Goal: Task Accomplishment & Management: Manage account settings

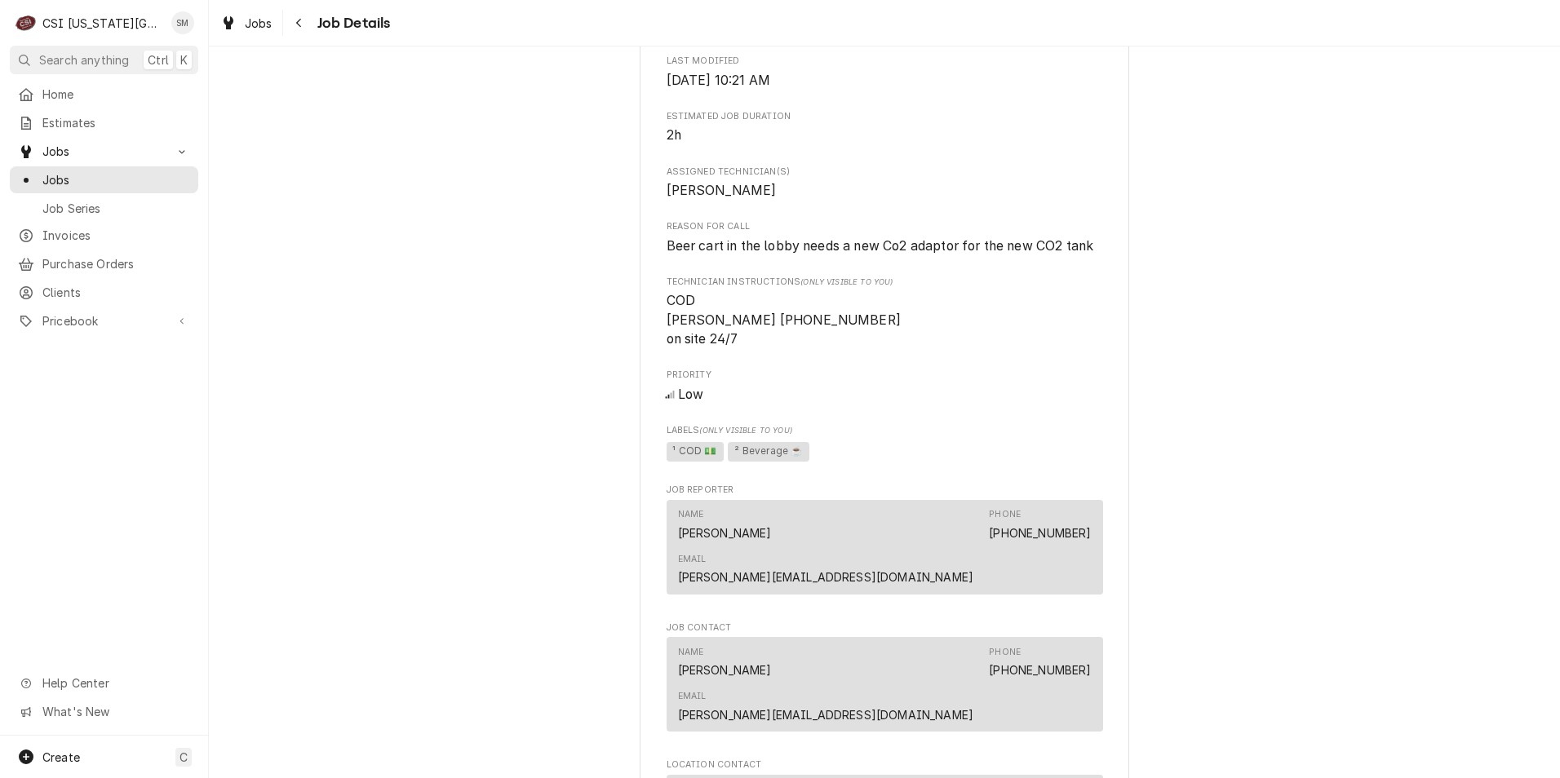
scroll to position [734, 0]
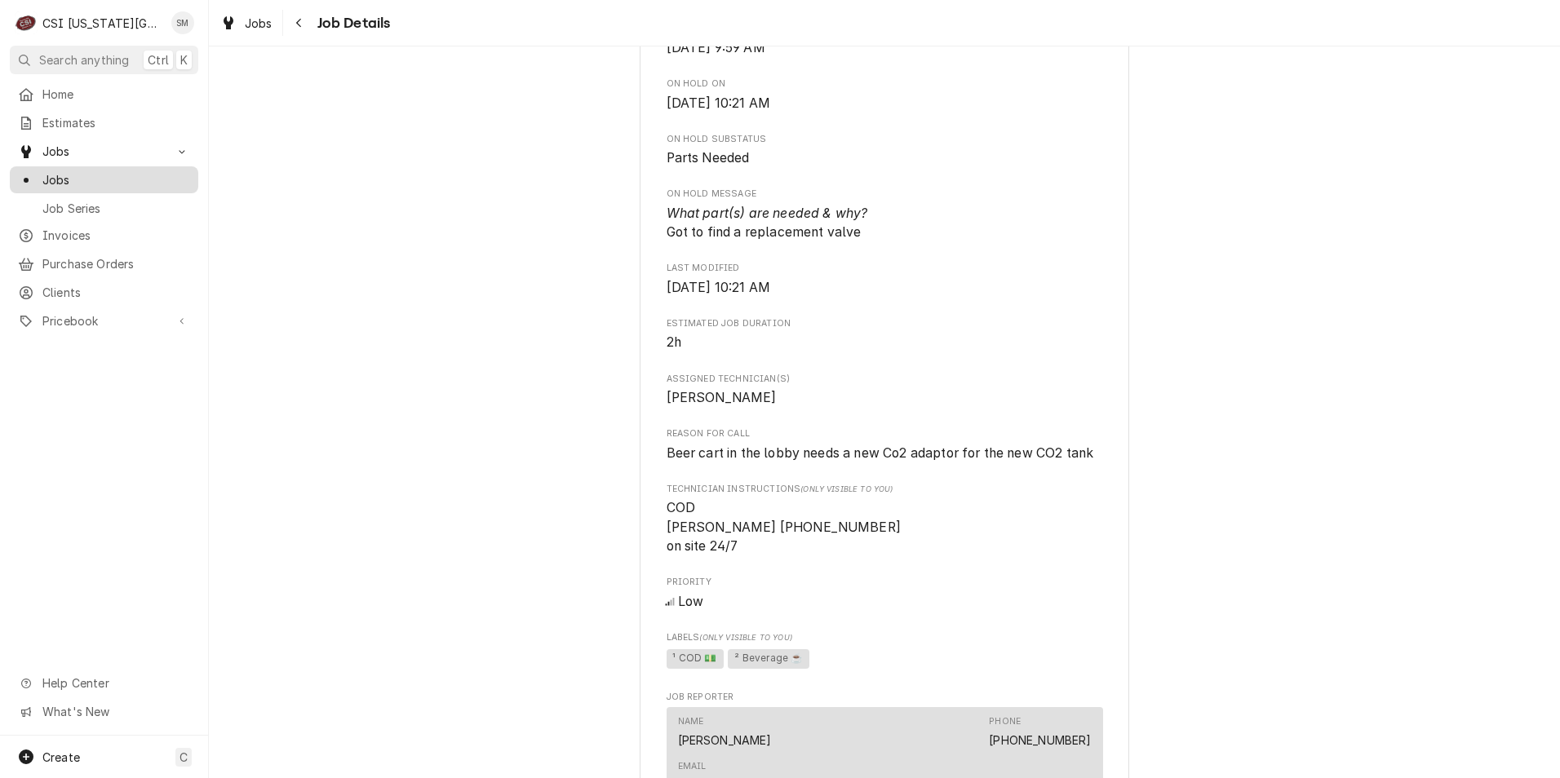
click at [57, 172] on span "Jobs" at bounding box center [116, 179] width 148 height 17
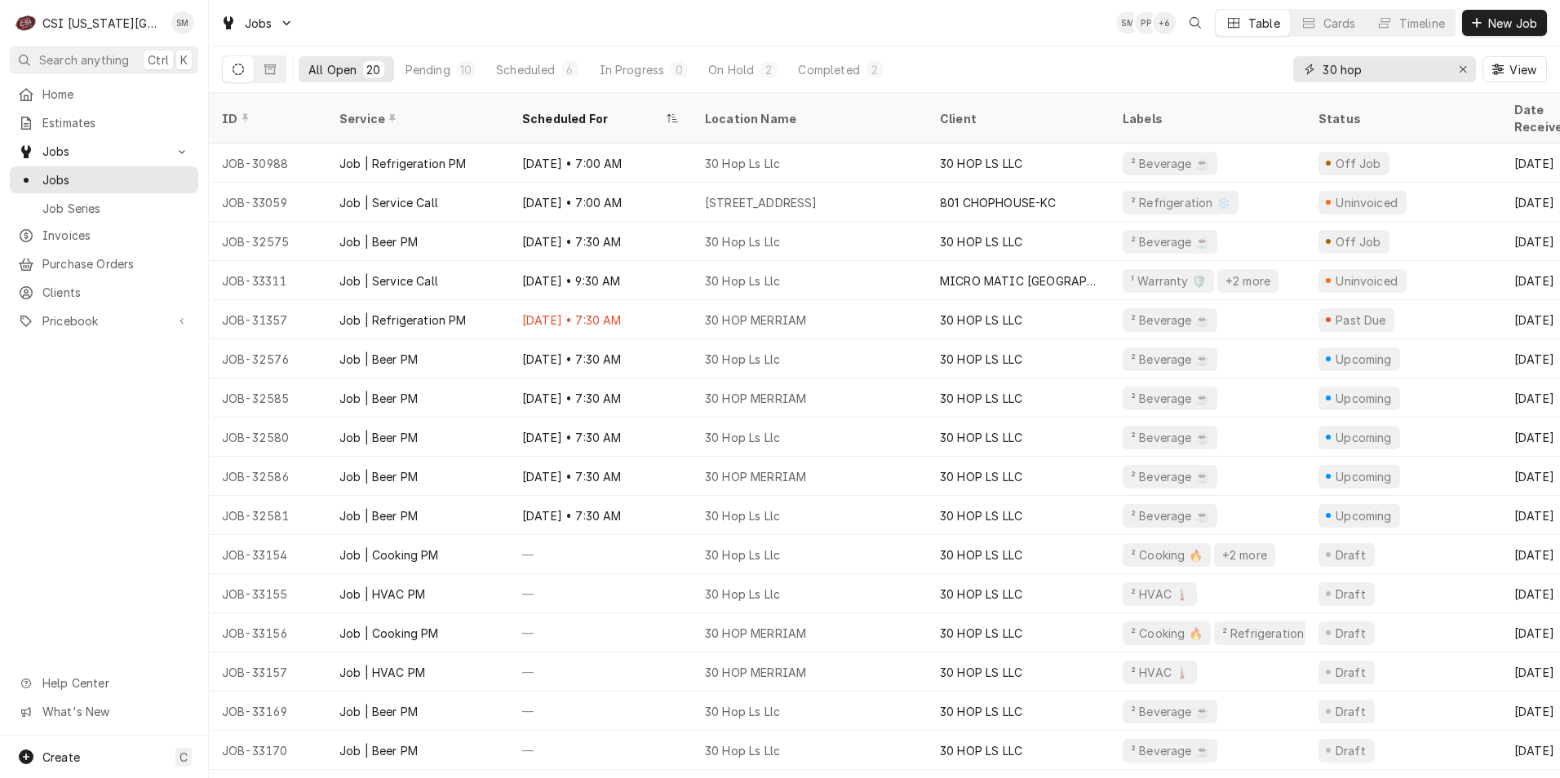
click at [1397, 71] on input "30 hop" at bounding box center [1383, 69] width 122 height 26
type input "3"
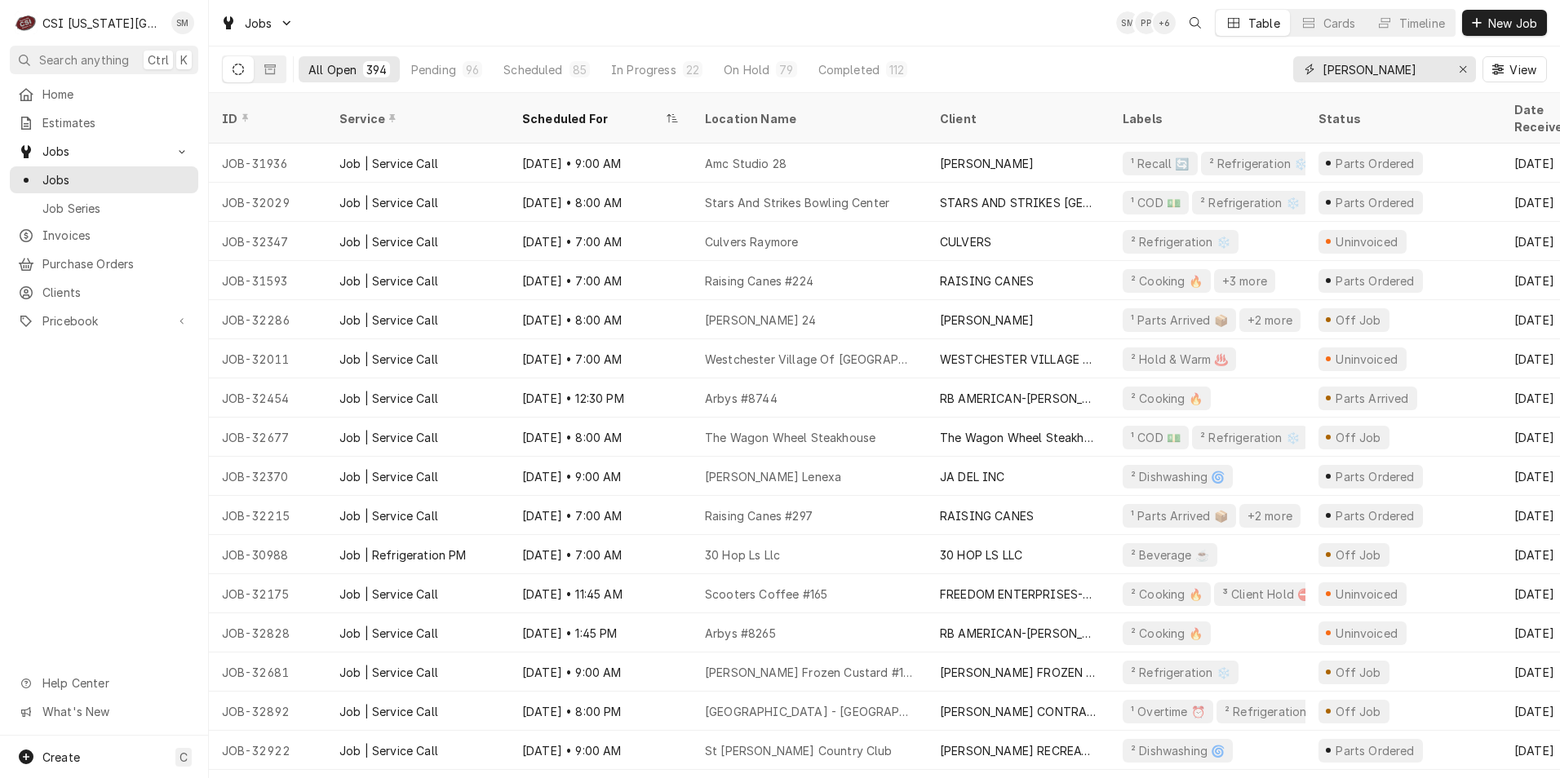
type input "sean"
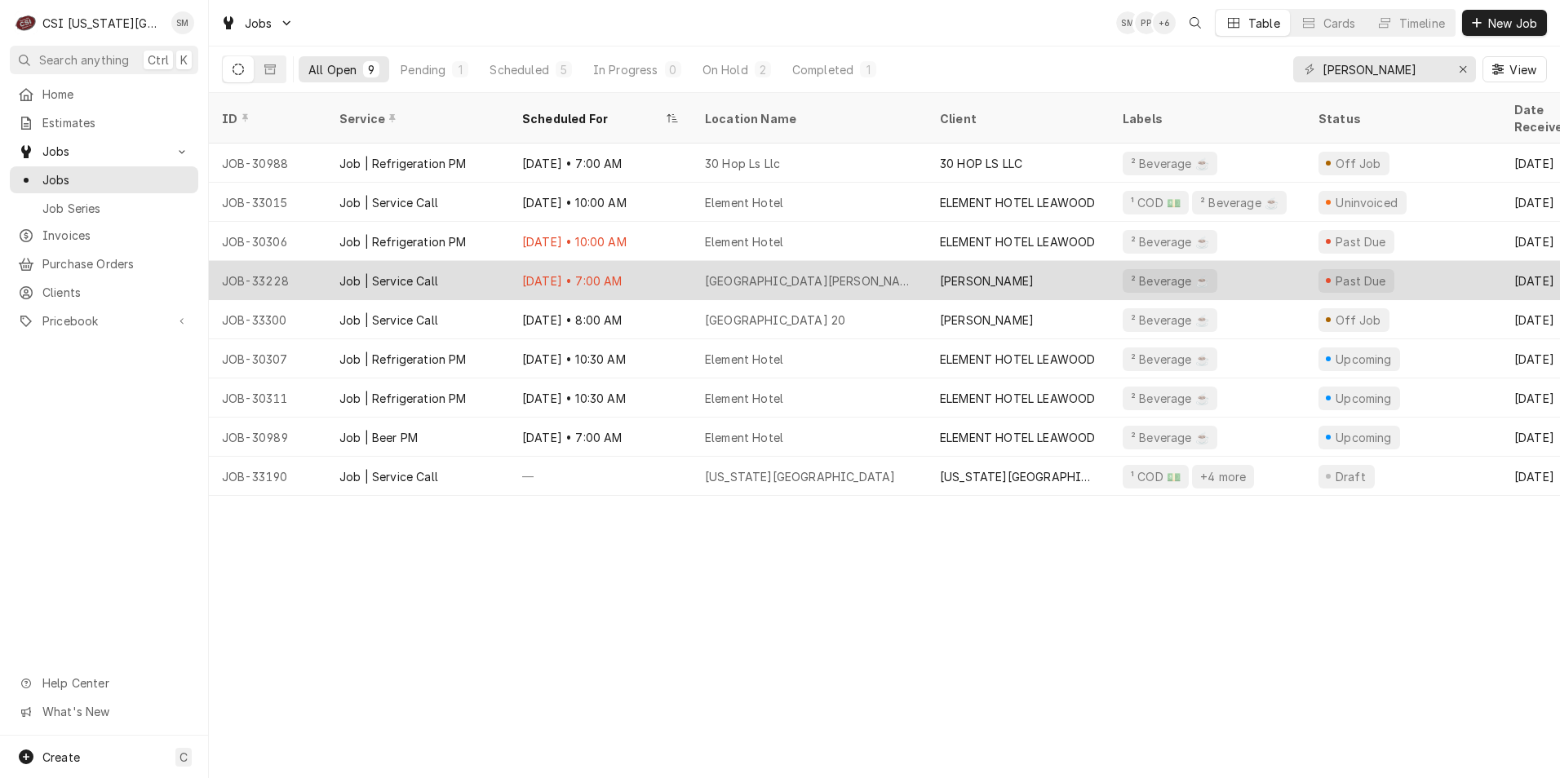
click at [761, 272] on div "Amc Ward Parkway" at bounding box center [809, 280] width 209 height 17
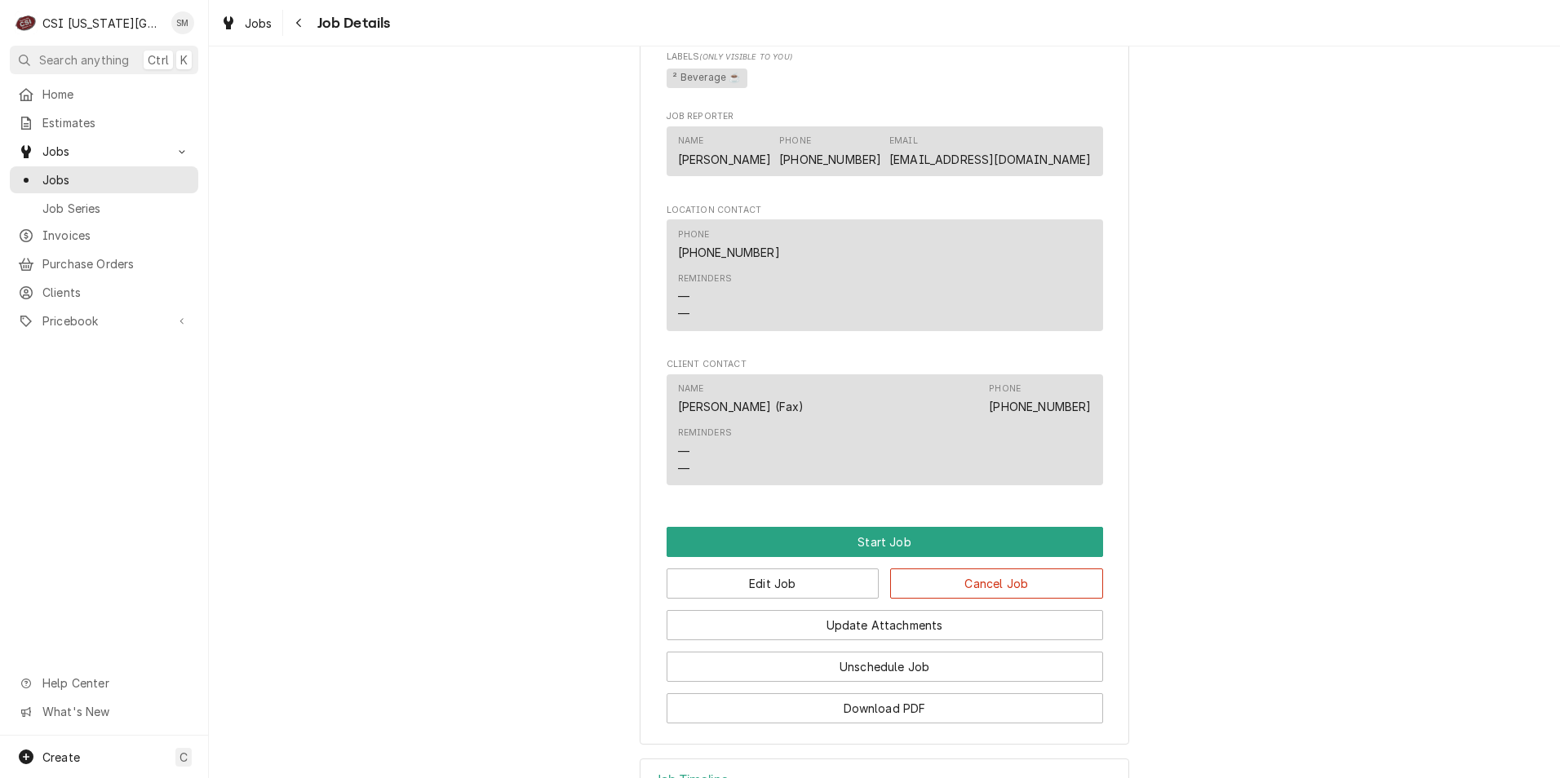
scroll to position [1300, 0]
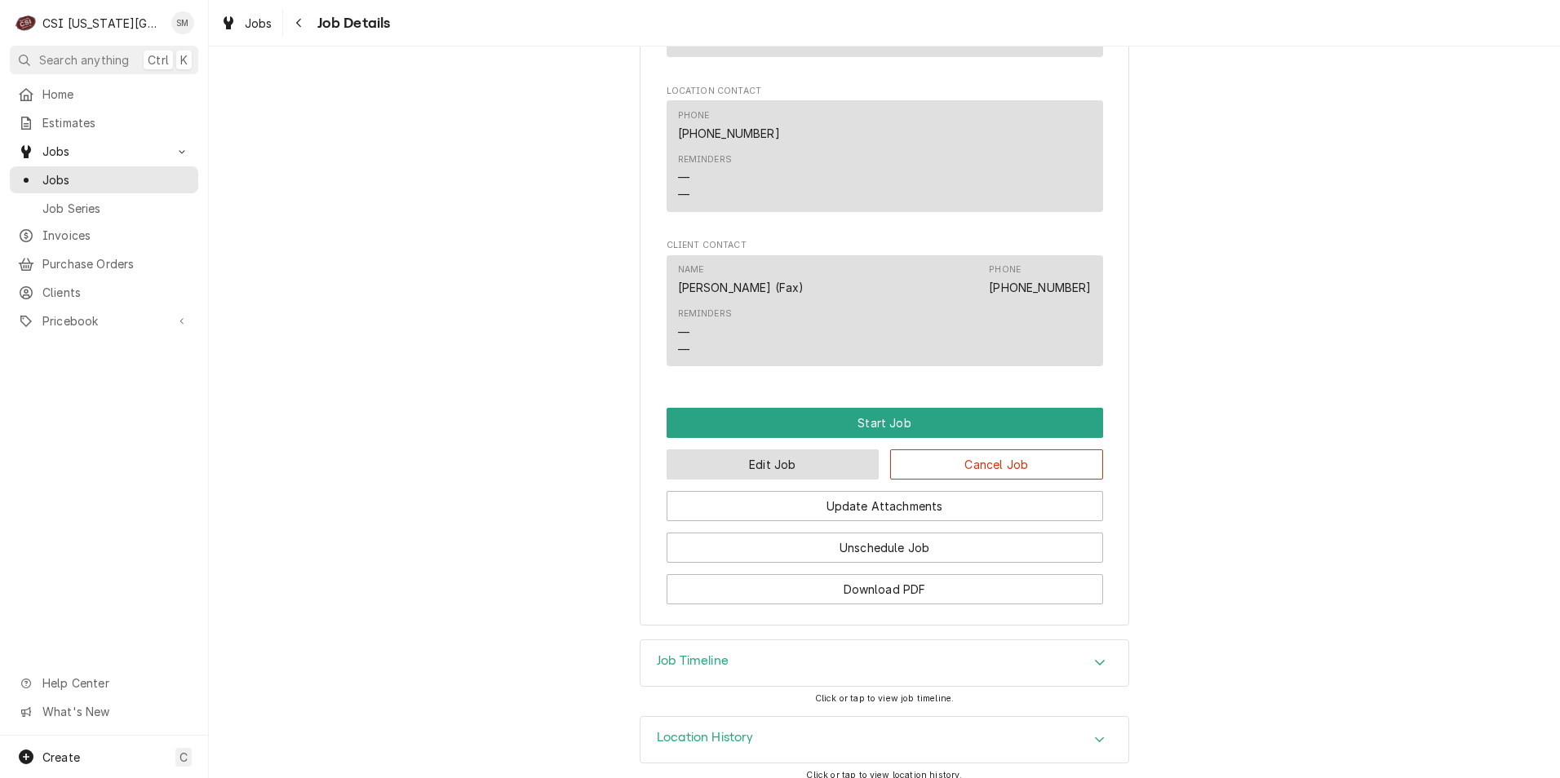
click at [786, 451] on button "Edit Job" at bounding box center [772, 464] width 213 height 30
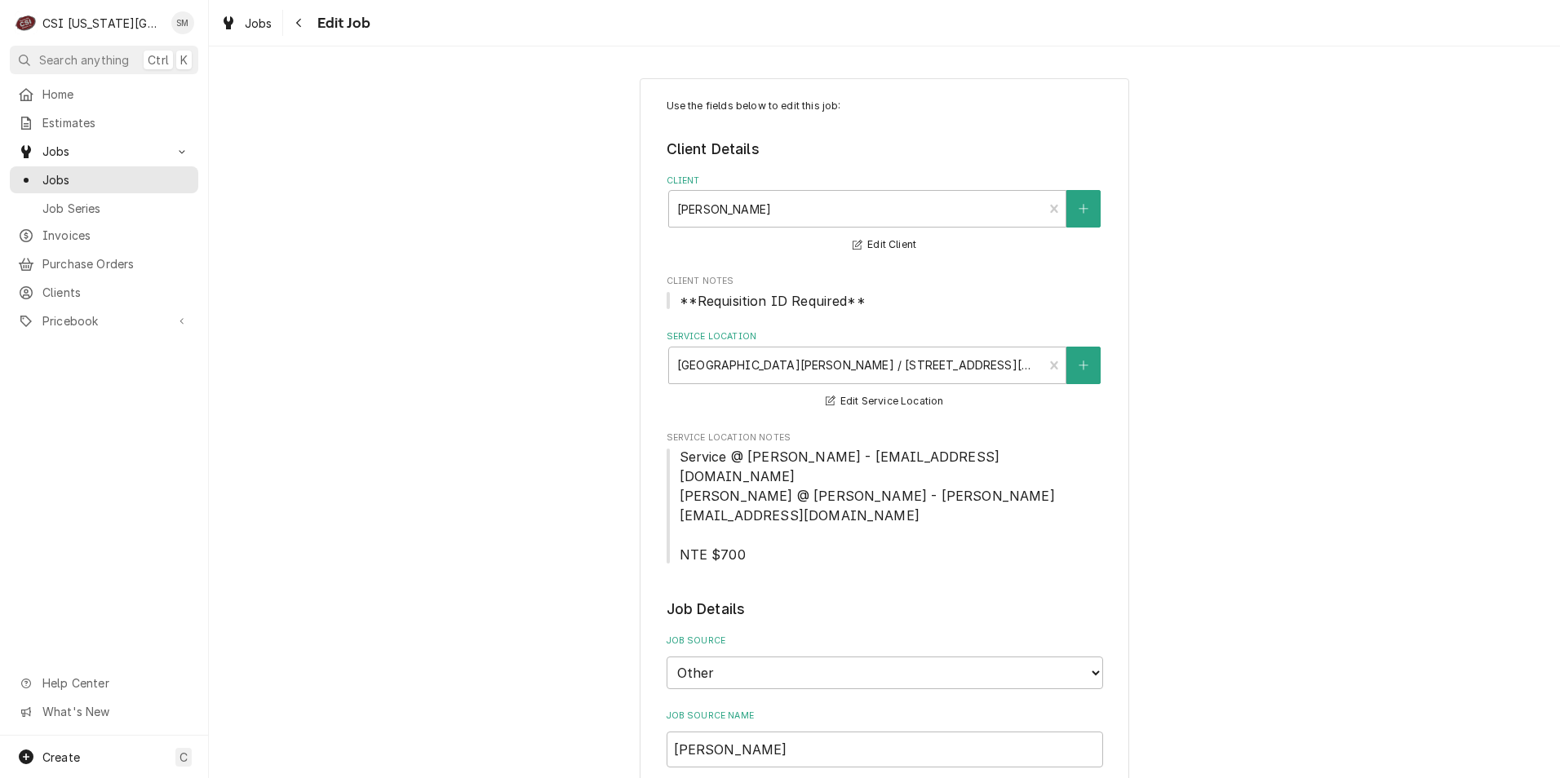
type textarea "x"
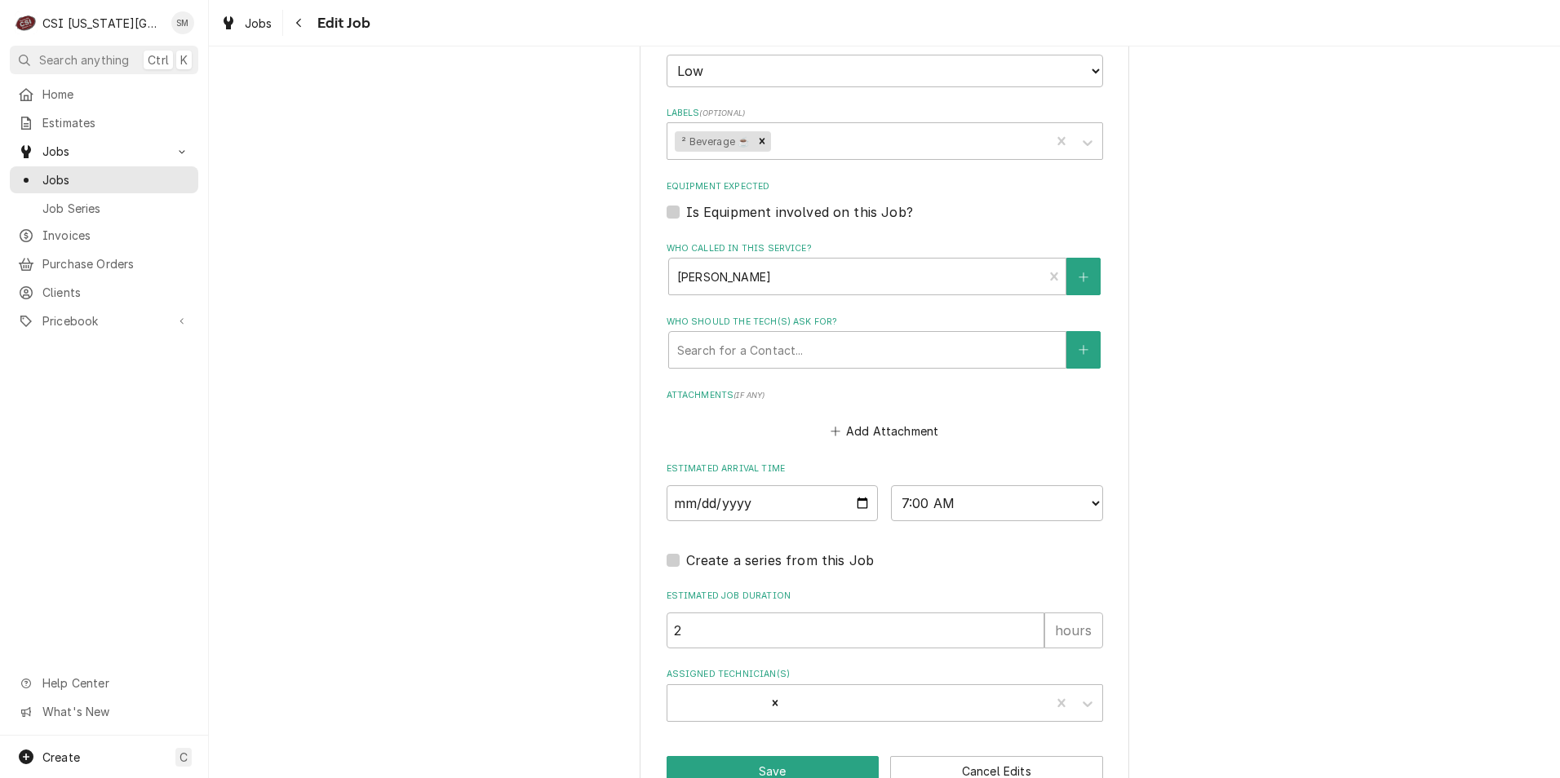
scroll to position [1327, 0]
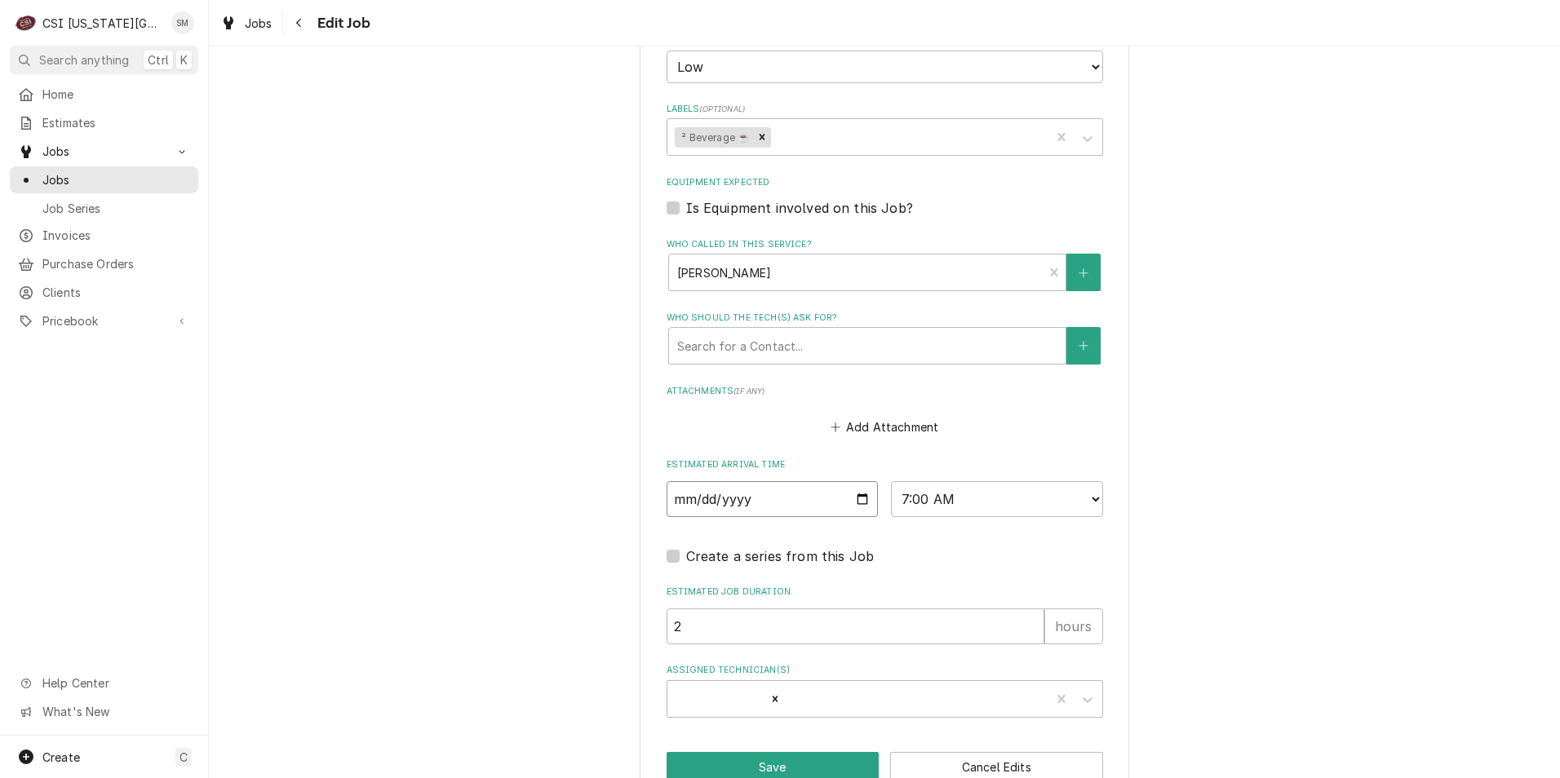
click at [856, 481] on input "2025-10-06" at bounding box center [772, 499] width 212 height 36
type input "2025-10-10"
type textarea "x"
click at [1087, 481] on select "AM / PM 6:00 AM 6:15 AM 6:30 AM 6:45 AM 7:00 AM 7:15 AM 7:30 AM 7:45 AM 8:00 AM…" at bounding box center [997, 499] width 212 height 36
select select "08:00:00"
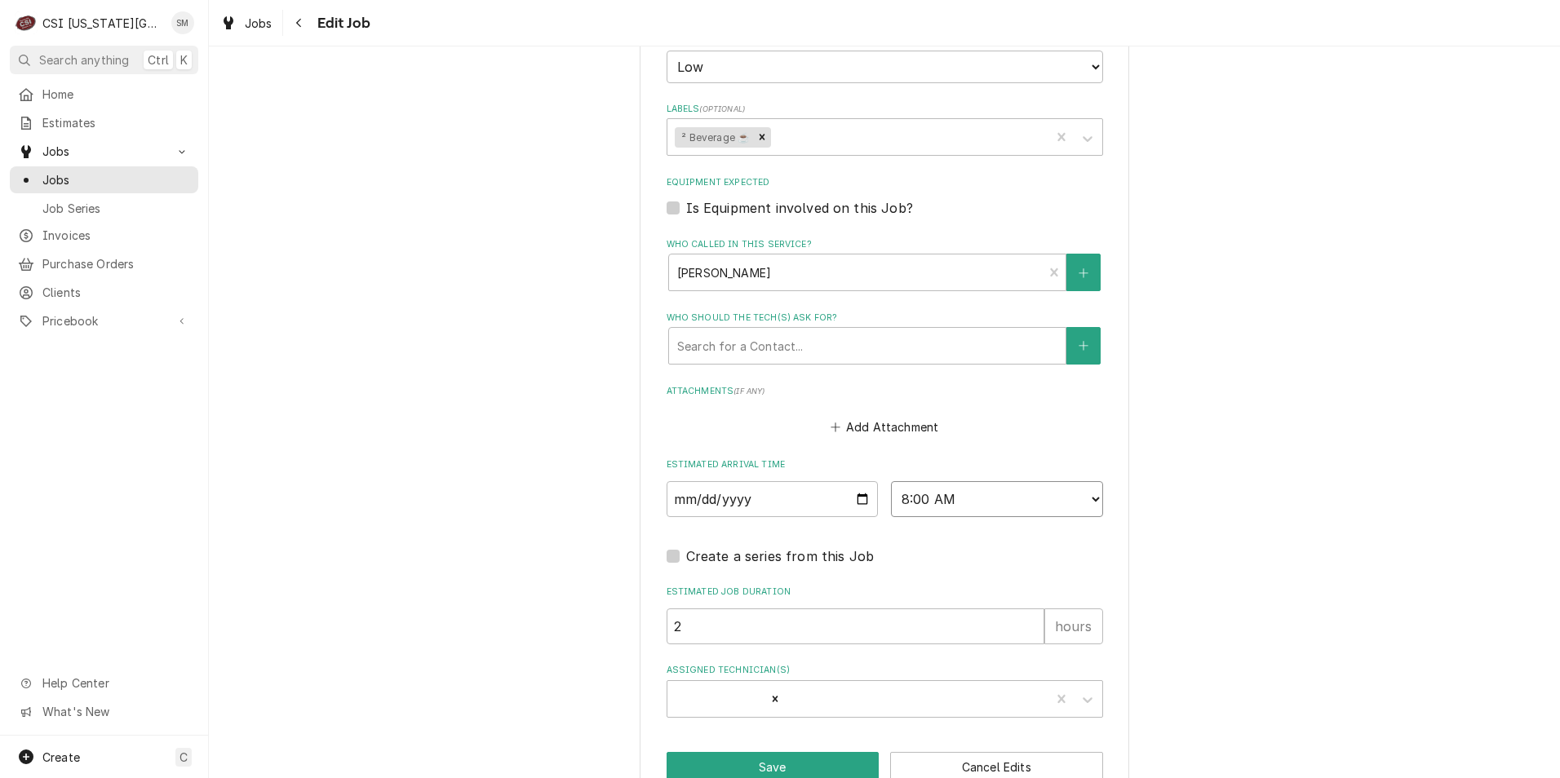
click at [891, 481] on select "AM / PM 6:00 AM 6:15 AM 6:30 AM 6:45 AM 7:00 AM 7:15 AM 7:30 AM 7:45 AM 8:00 AM…" at bounding box center [997, 499] width 212 height 36
click at [759, 752] on button "Save" at bounding box center [772, 767] width 213 height 30
type textarea "x"
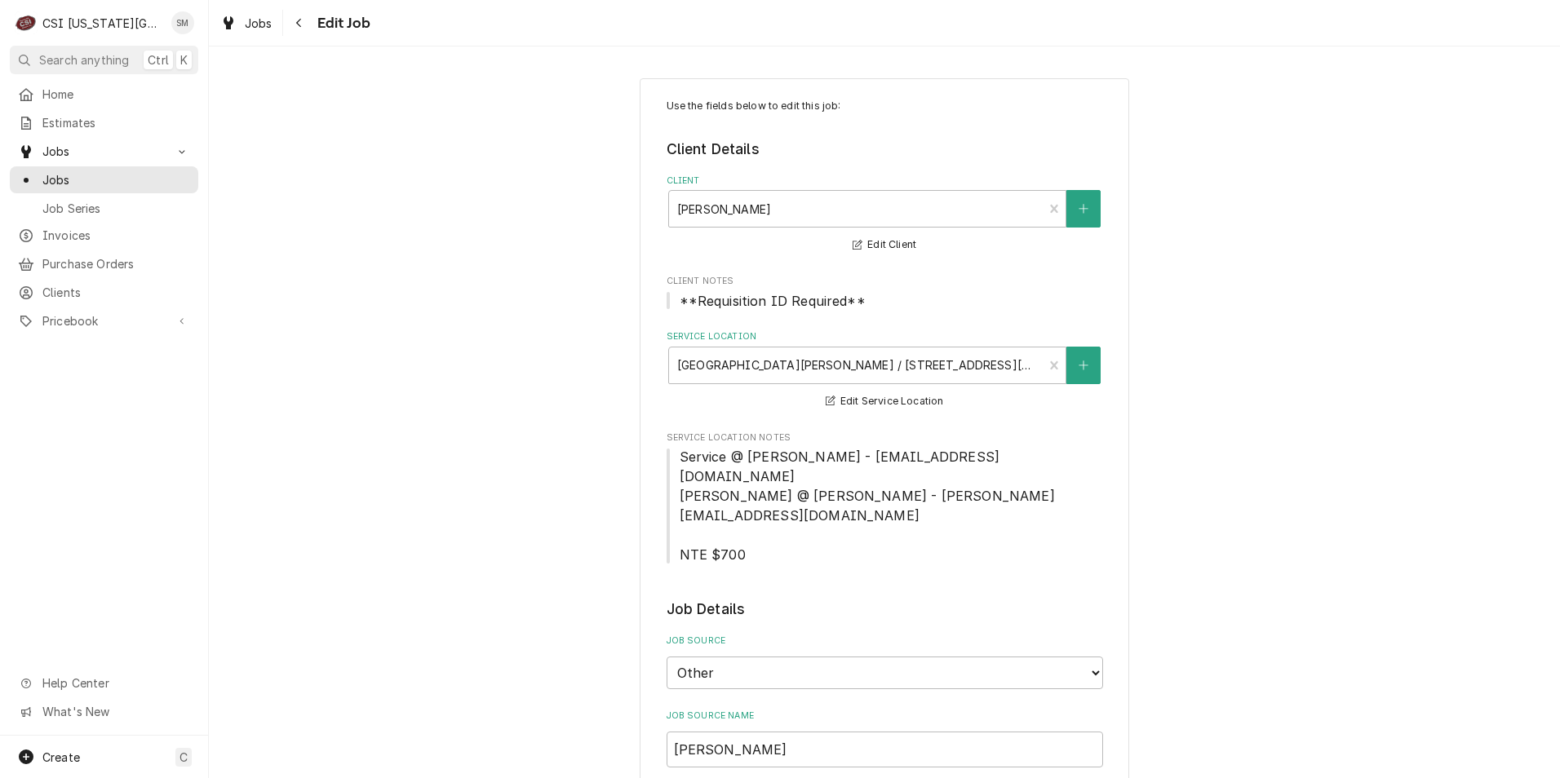
type textarea "x"
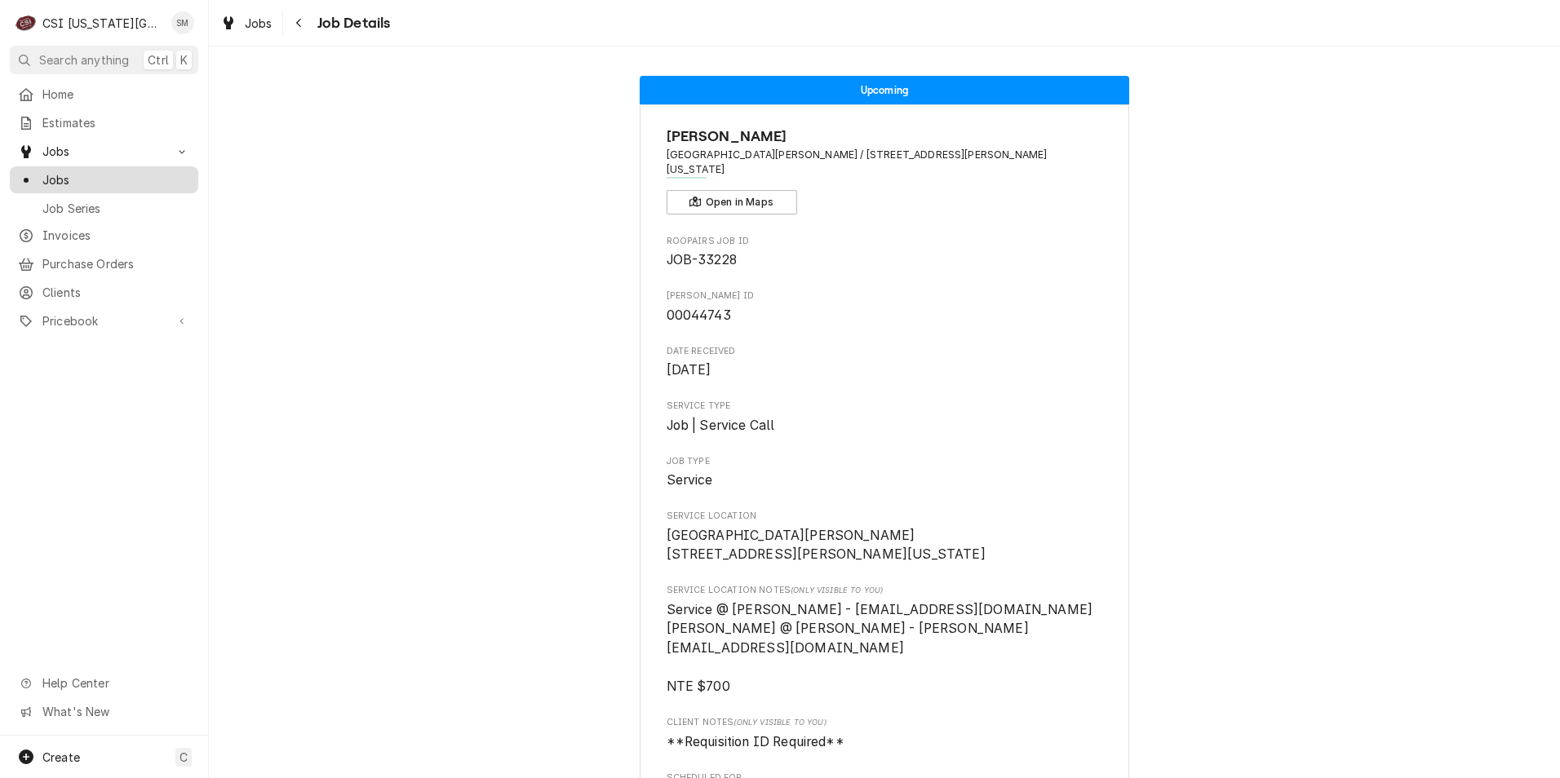
click at [73, 171] on span "Jobs" at bounding box center [116, 179] width 148 height 17
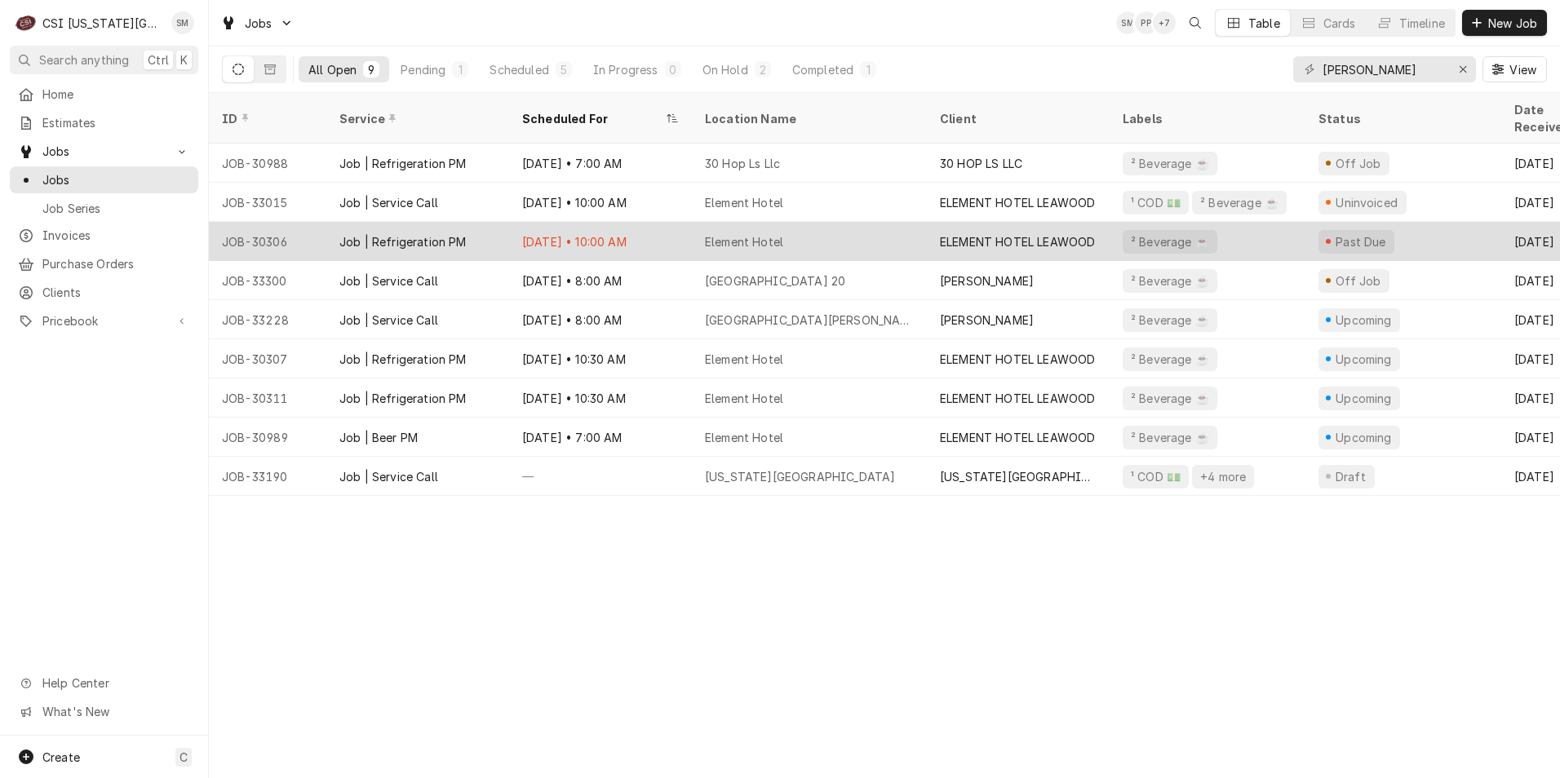
click at [841, 224] on div "Element Hotel" at bounding box center [809, 241] width 235 height 39
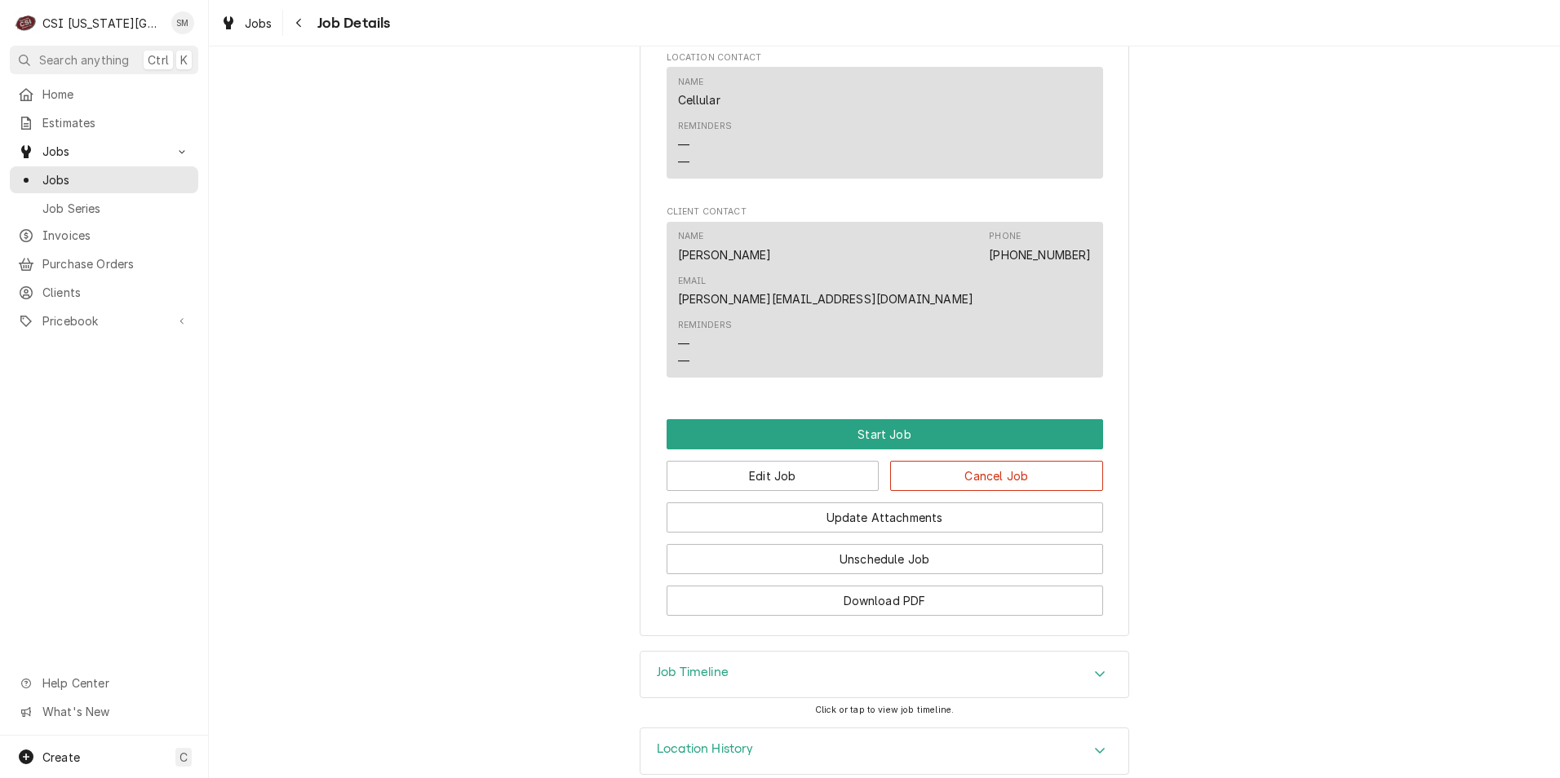
scroll to position [1153, 0]
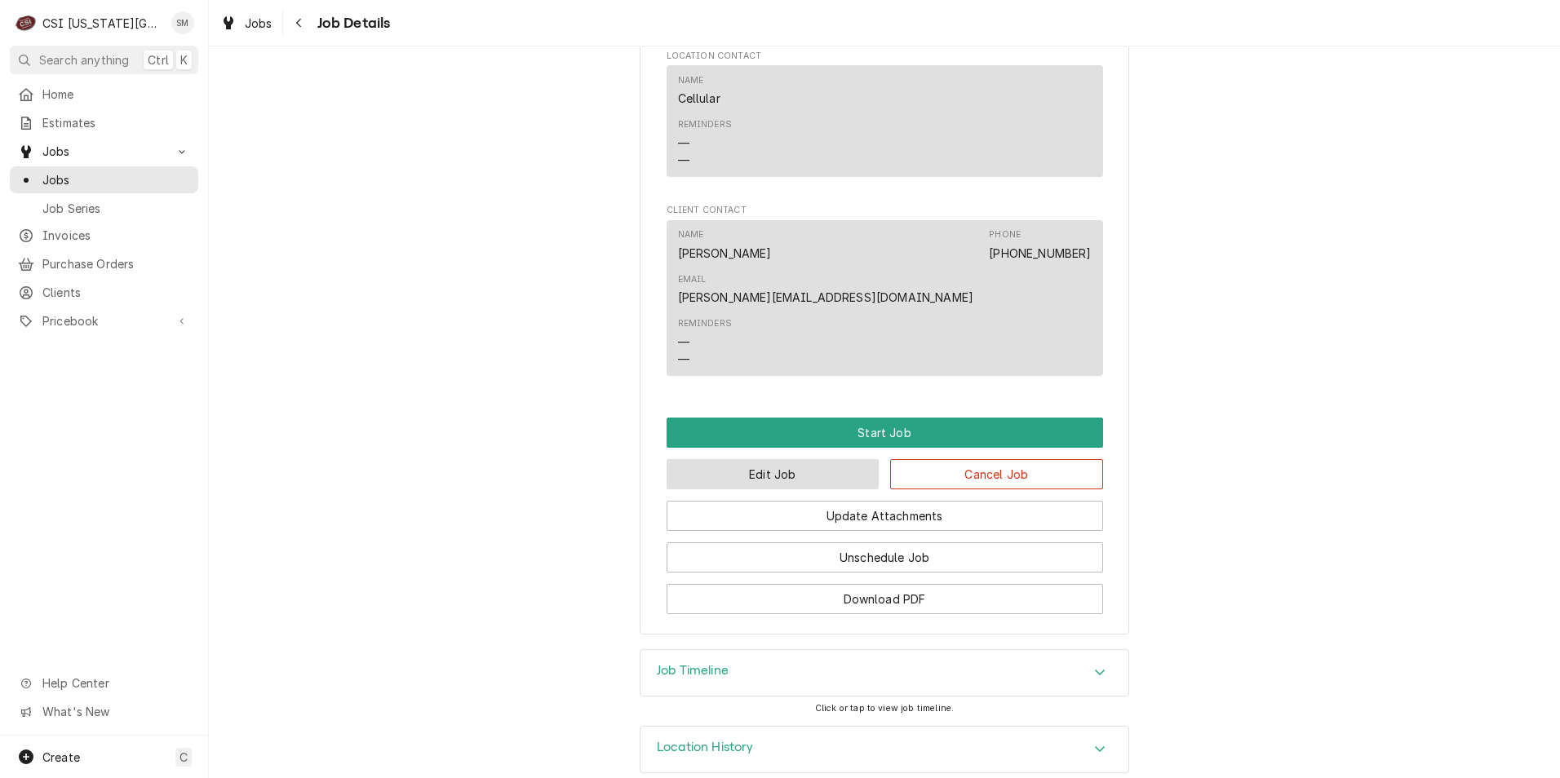
click at [815, 459] on button "Edit Job" at bounding box center [772, 474] width 213 height 30
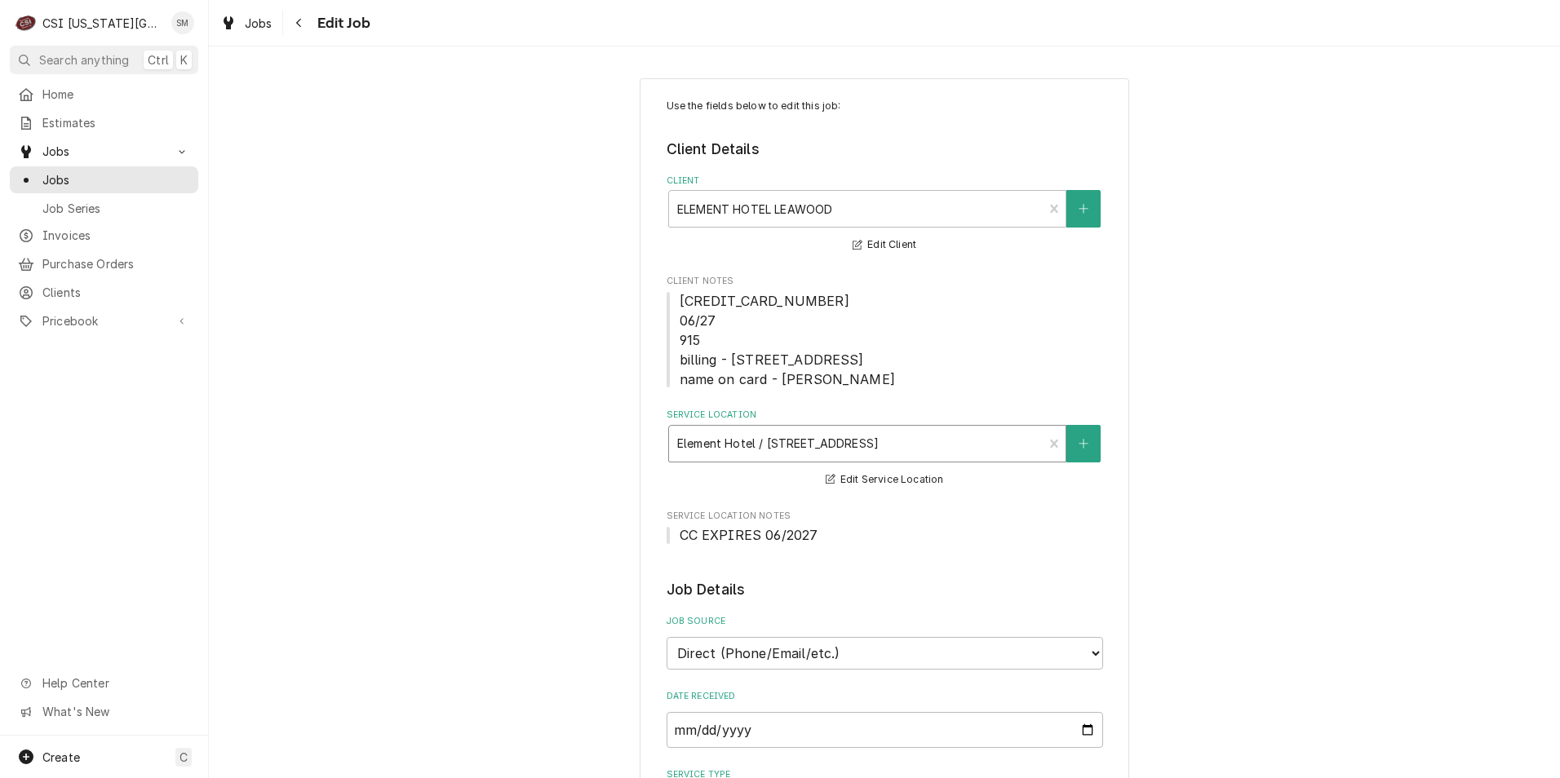
type textarea "x"
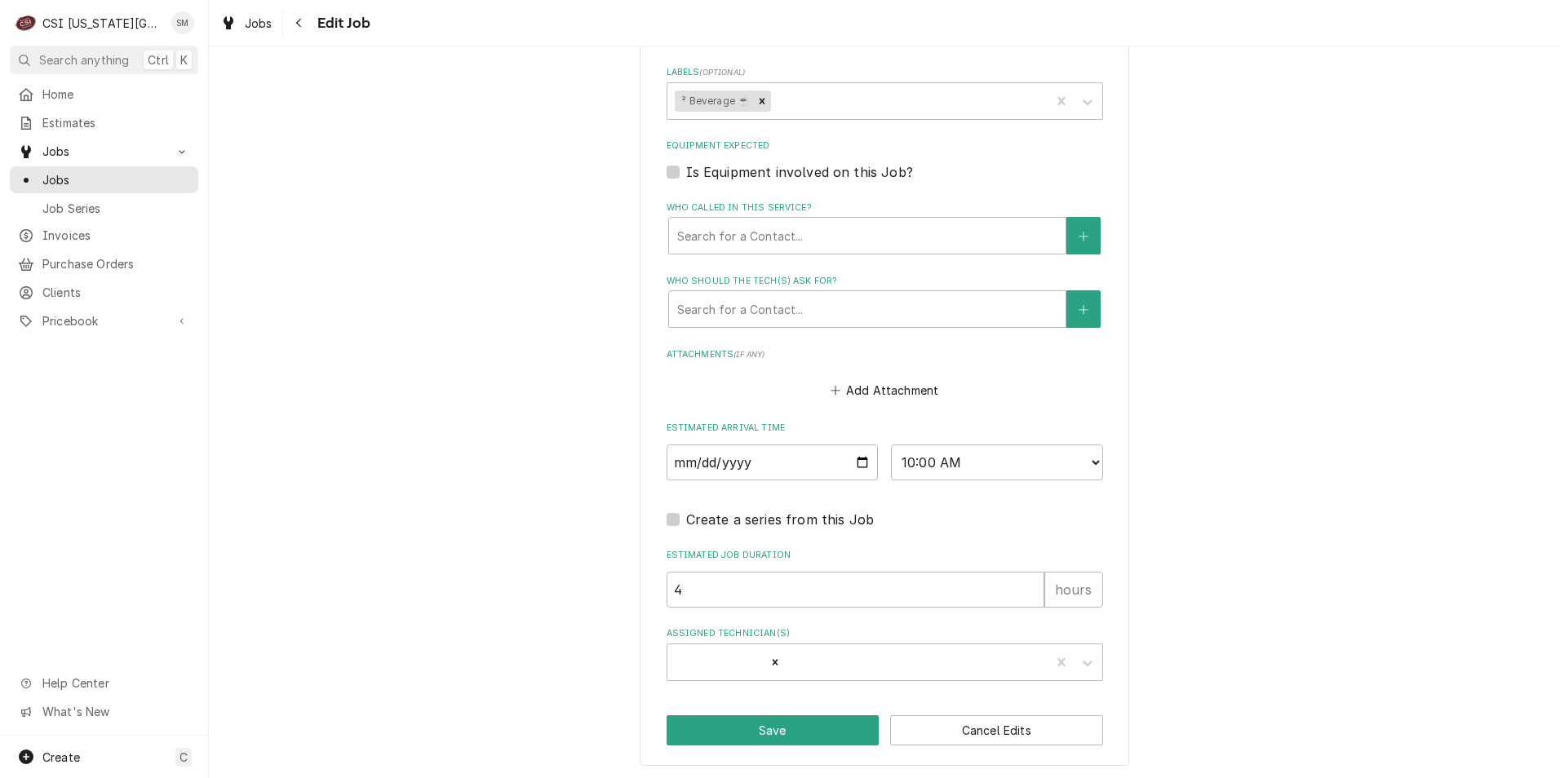
scroll to position [1190, 0]
click at [860, 462] on input "2025-10-02" at bounding box center [772, 460] width 212 height 36
type input "2025-10-24"
click at [750, 722] on button "Save" at bounding box center [772, 728] width 213 height 30
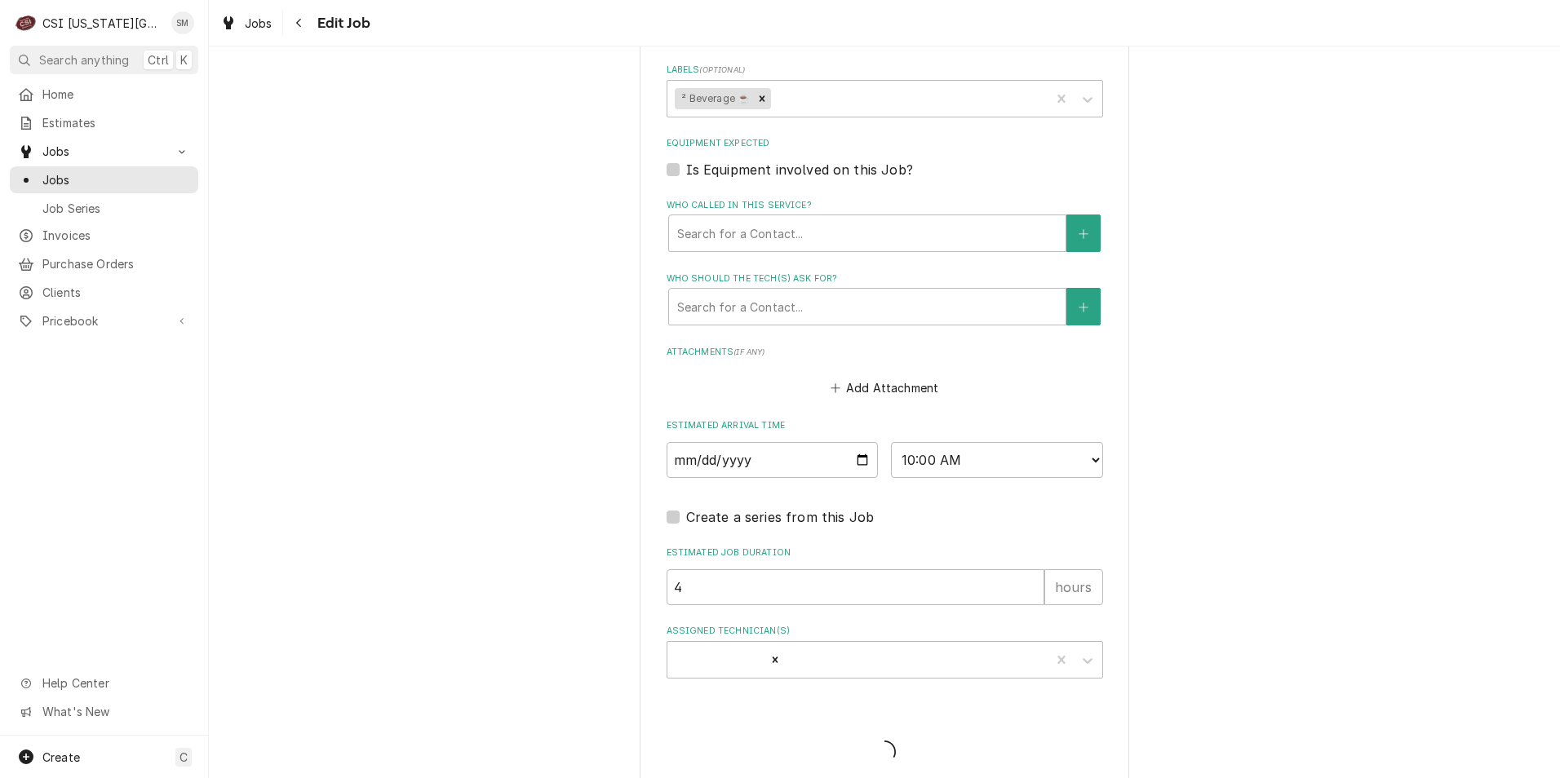
type textarea "x"
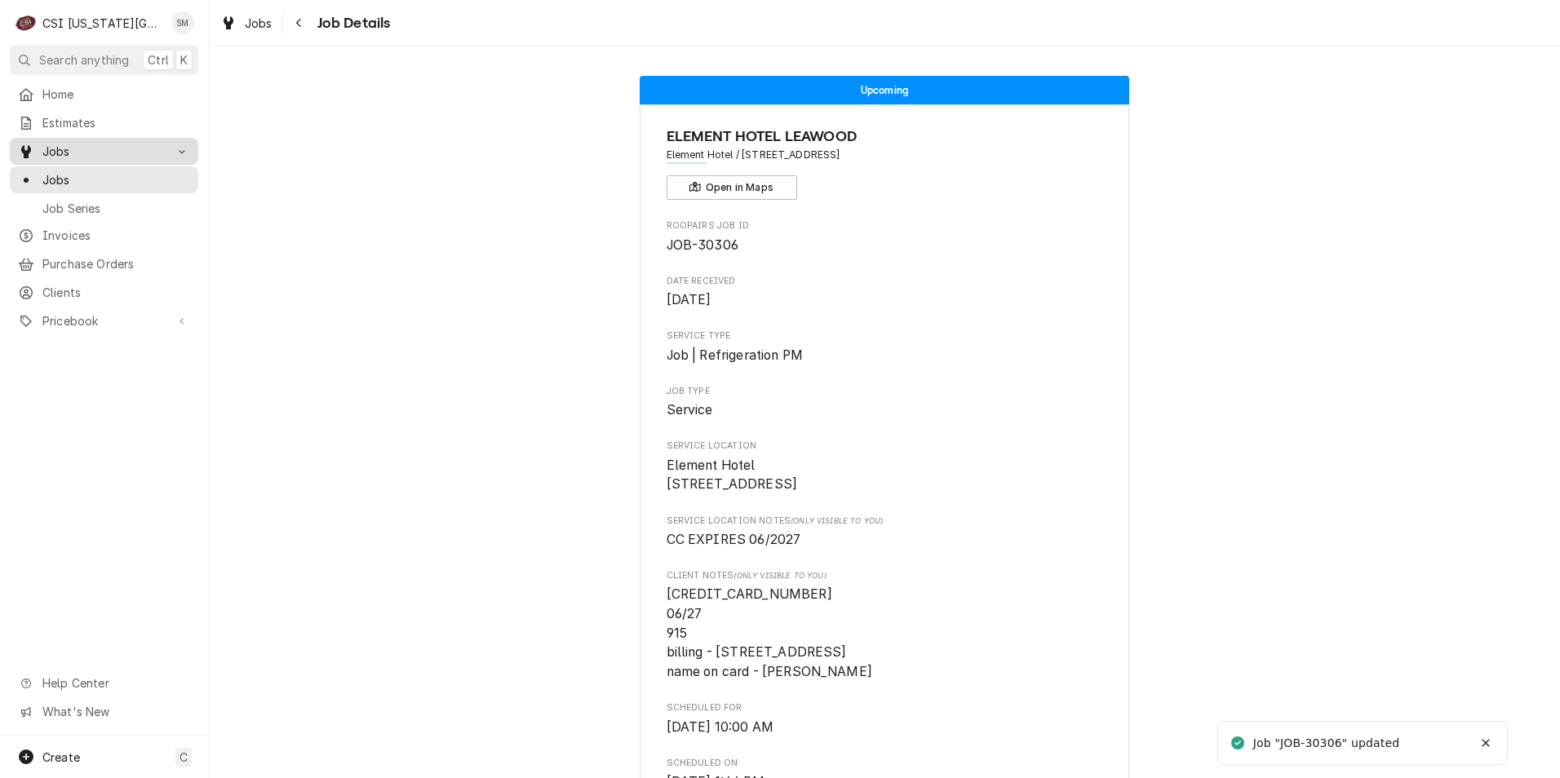
click at [77, 145] on span "Jobs" at bounding box center [103, 151] width 123 height 17
click at [51, 141] on div "Jobs" at bounding box center [104, 151] width 182 height 20
click at [61, 171] on span "Jobs" at bounding box center [116, 179] width 148 height 17
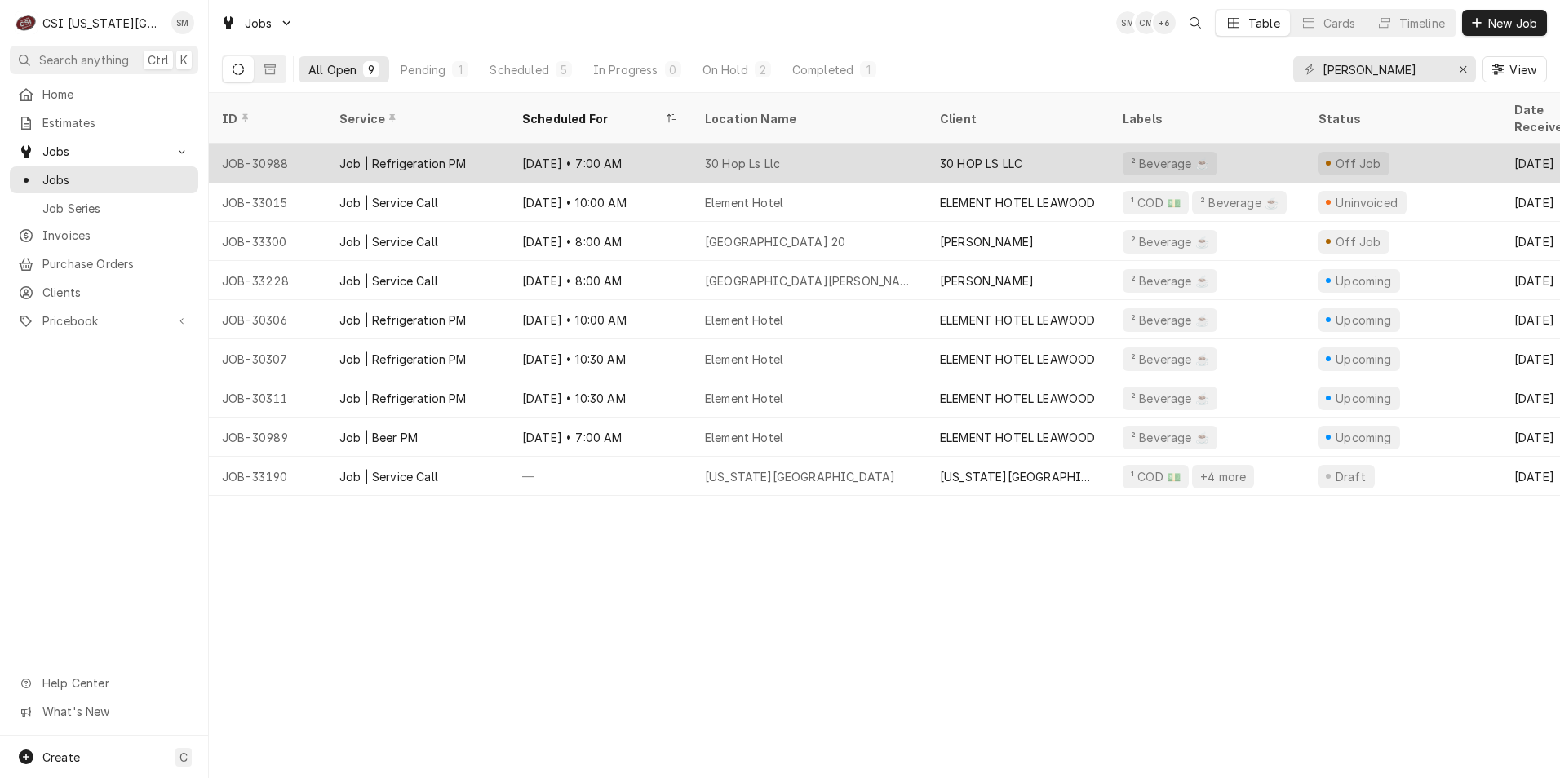
drag, startPoint x: 805, startPoint y: 144, endPoint x: 642, endPoint y: 144, distance: 163.1
click at [638, 144] on div "Sep 17 • 7:00 AM" at bounding box center [600, 163] width 183 height 39
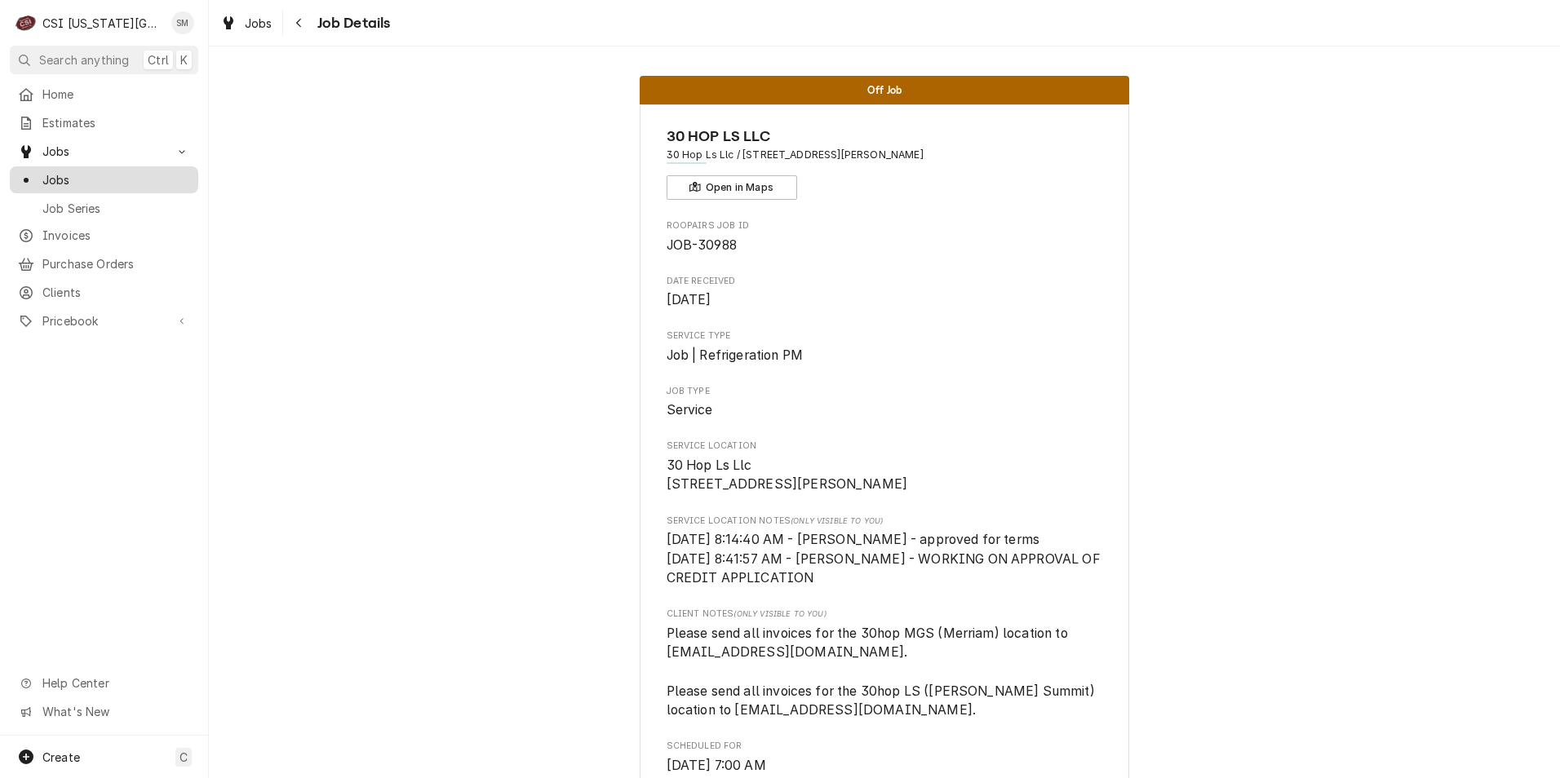
click at [114, 171] on span "Jobs" at bounding box center [116, 179] width 148 height 17
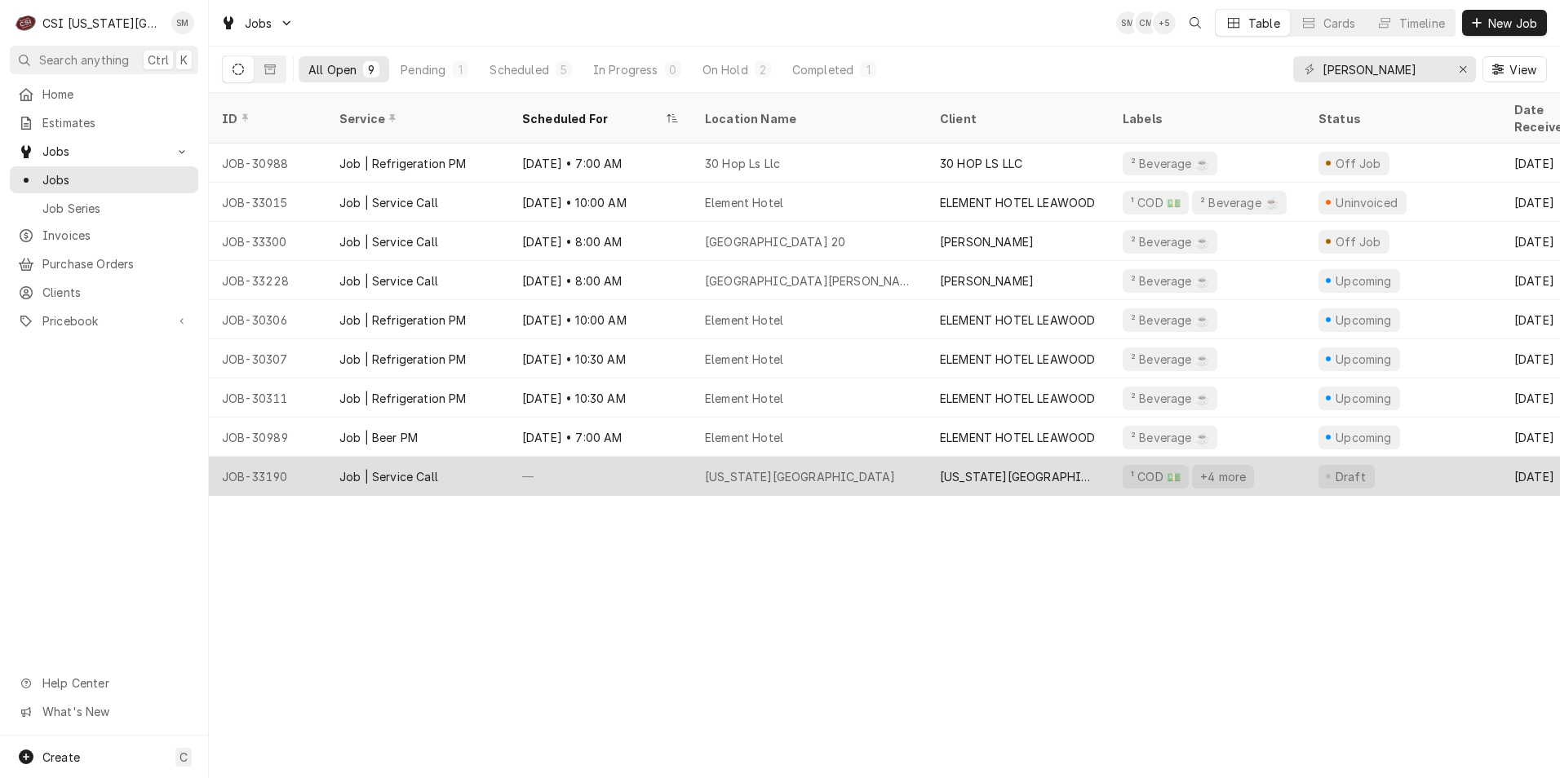
click at [768, 468] on div "[US_STATE][GEOGRAPHIC_DATA]" at bounding box center [800, 476] width 190 height 17
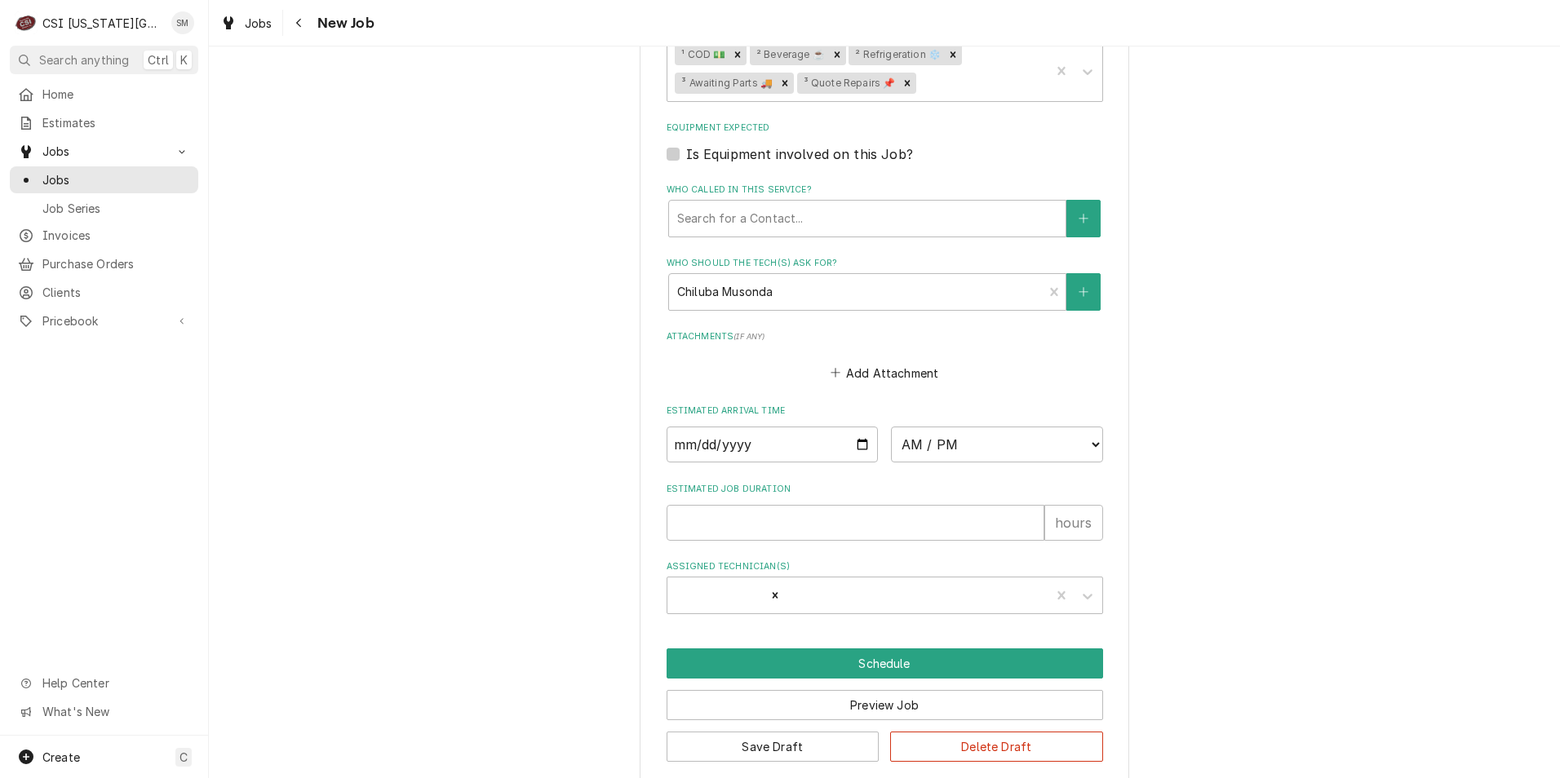
scroll to position [1283, 0]
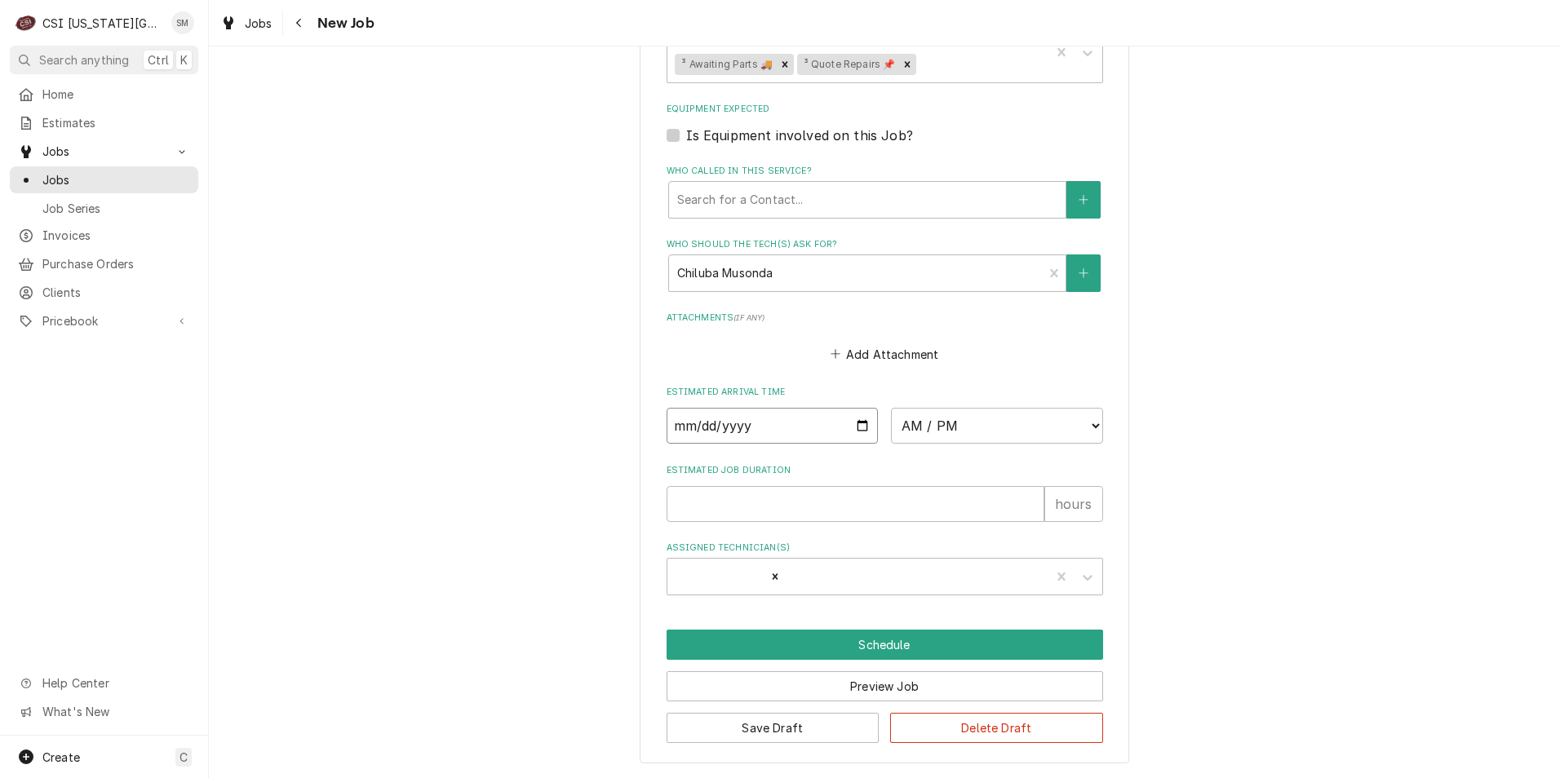
click at [859, 422] on input "Date" at bounding box center [772, 426] width 212 height 36
type textarea "x"
type input "[DATE]"
type textarea "x"
click at [1018, 434] on select "AM / PM 6:00 AM 6:15 AM 6:30 AM 6:45 AM 7:00 AM 7:15 AM 7:30 AM 7:45 AM 8:00 AM…" at bounding box center [997, 426] width 212 height 36
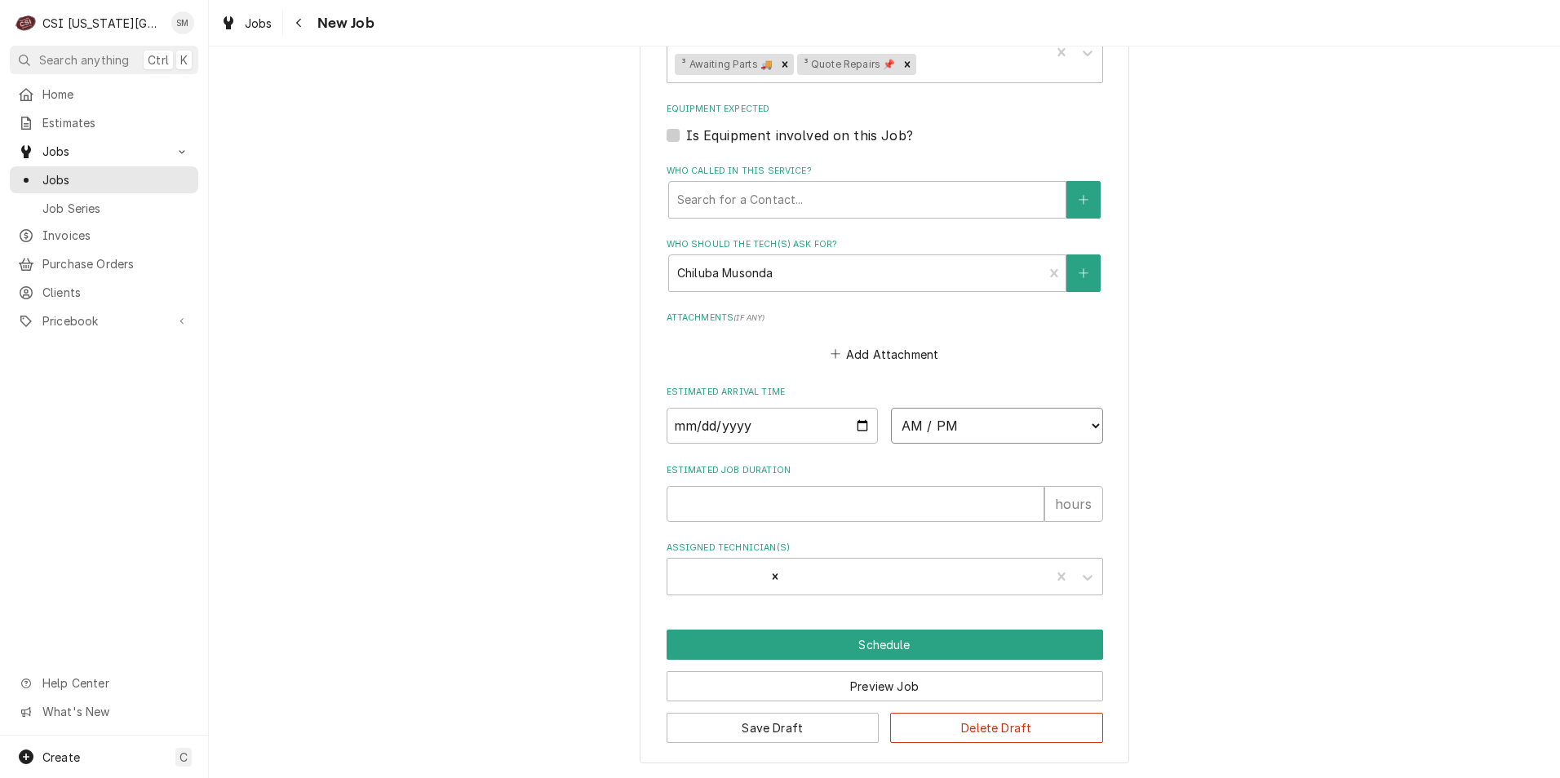
select select "08:45:00"
click at [891, 408] on select "AM / PM 6:00 AM 6:15 AM 6:30 AM 6:45 AM 7:00 AM 7:15 AM 7:30 AM 7:45 AM 8:00 AM…" at bounding box center [997, 426] width 212 height 36
click at [805, 656] on button "Schedule" at bounding box center [884, 645] width 436 height 30
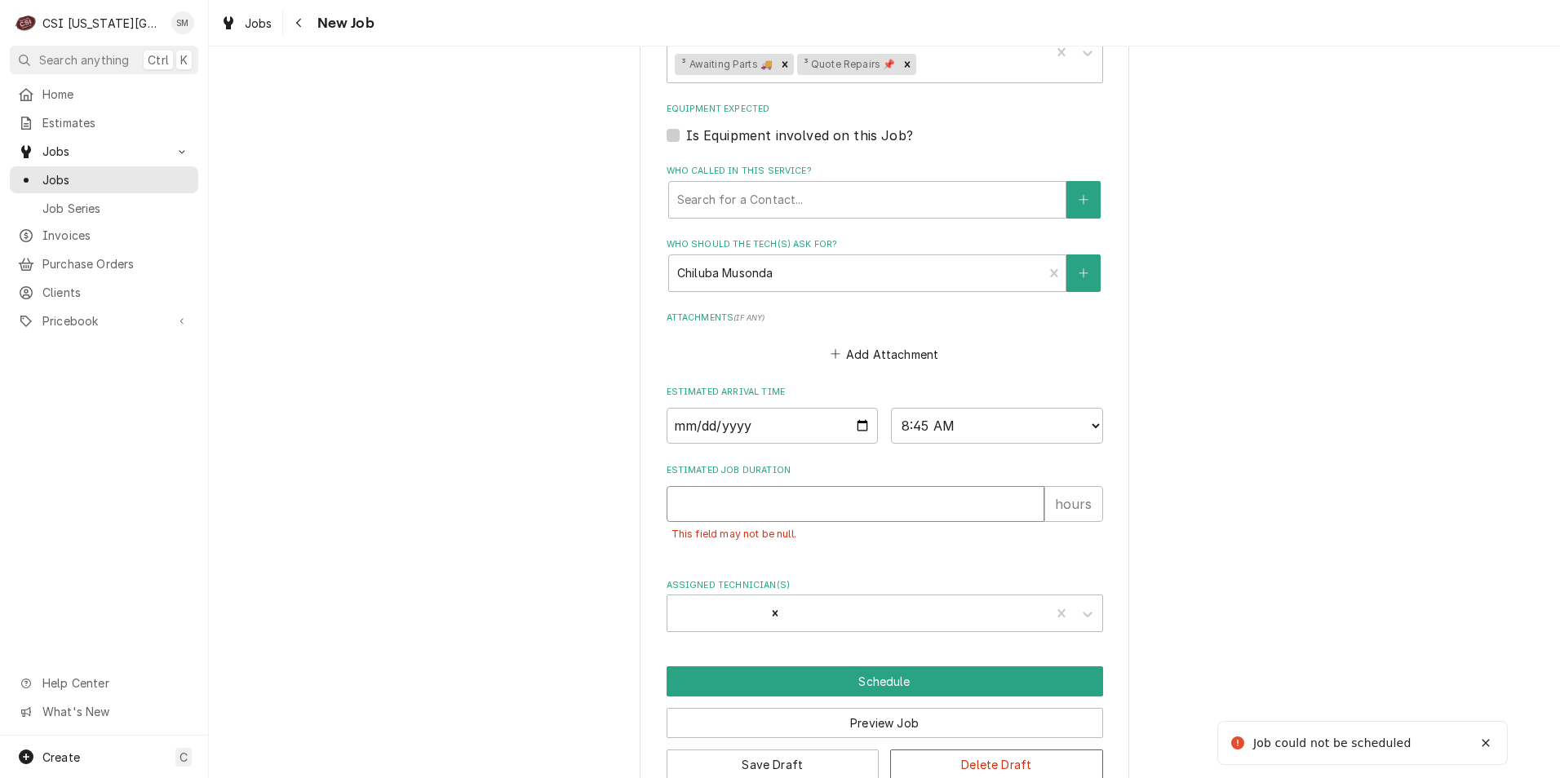
click at [786, 497] on input "Estimated Job Duration" at bounding box center [855, 504] width 378 height 36
type textarea "x"
type input "4"
type textarea "x"
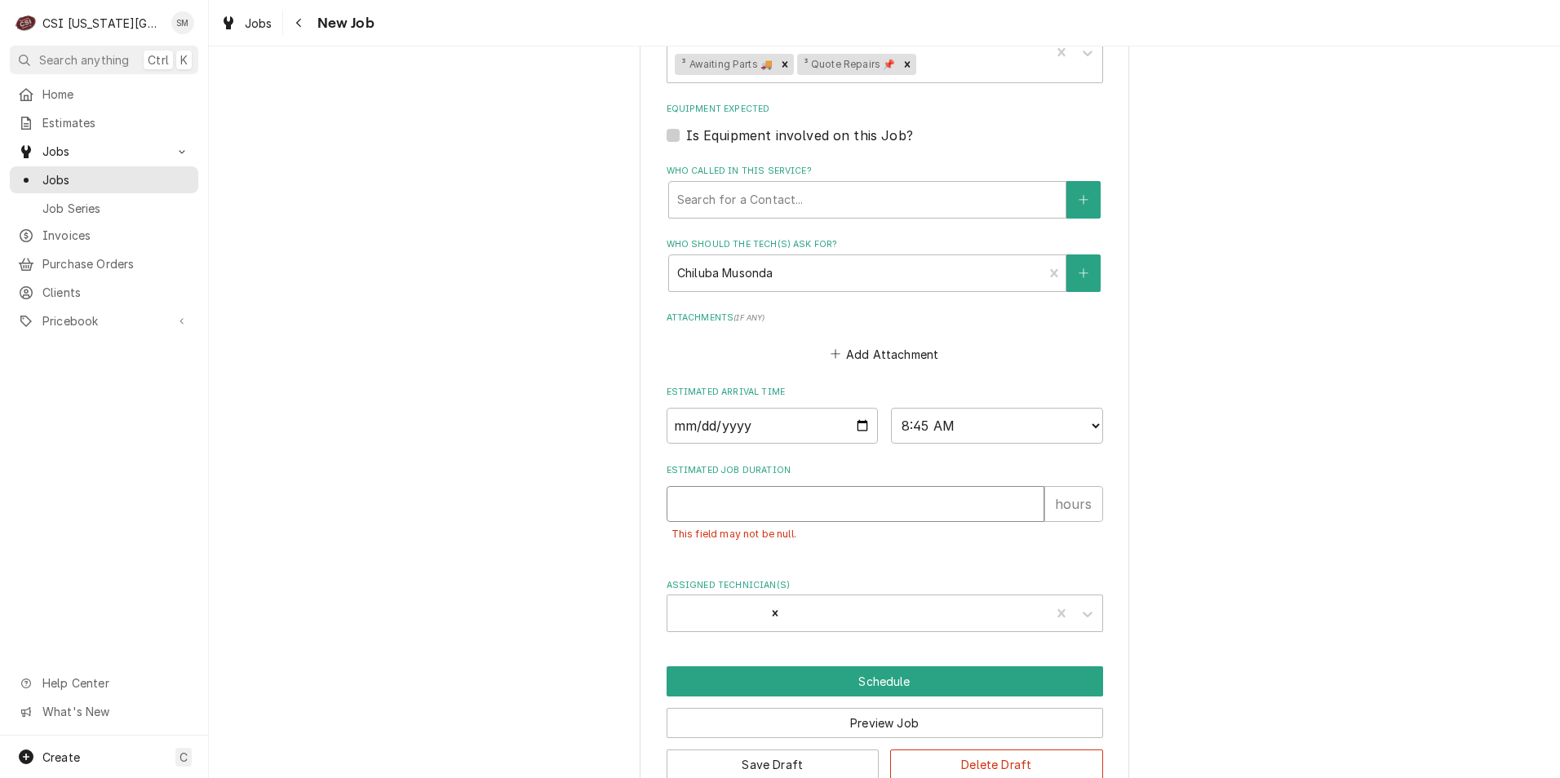
type input "8"
type textarea "x"
type input "8"
click at [864, 673] on button "Schedule" at bounding box center [884, 681] width 436 height 30
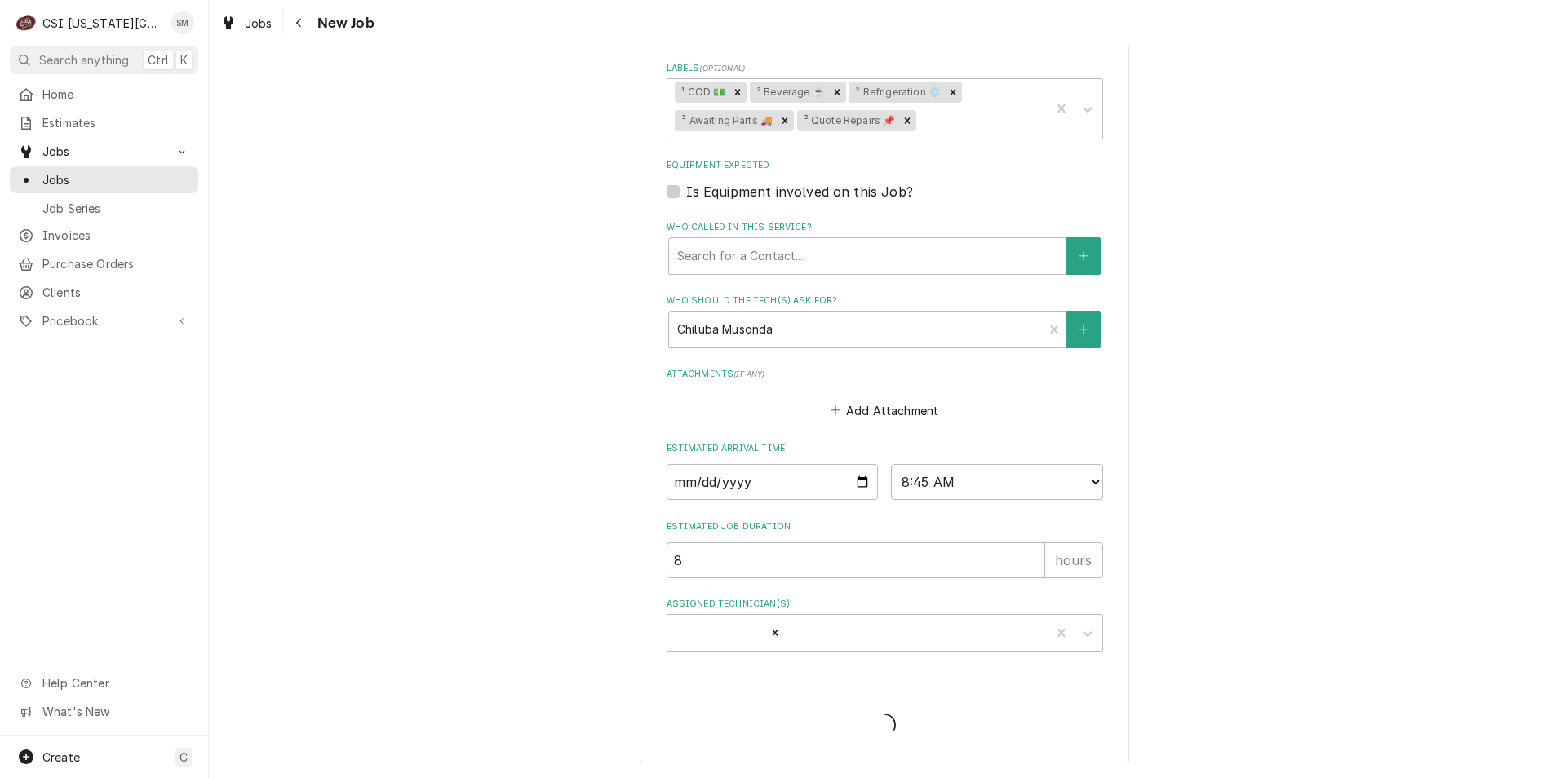
type textarea "x"
